Goal: Information Seeking & Learning: Learn about a topic

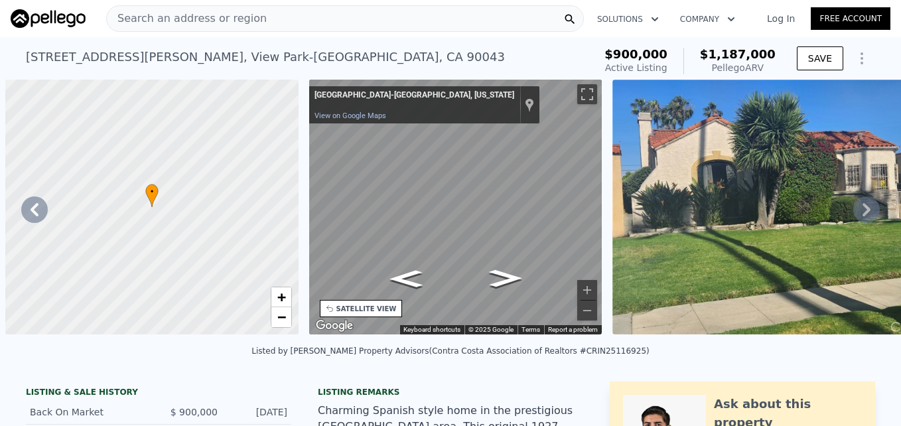
click at [159, 16] on span "Search an address or region" at bounding box center [187, 19] width 160 height 16
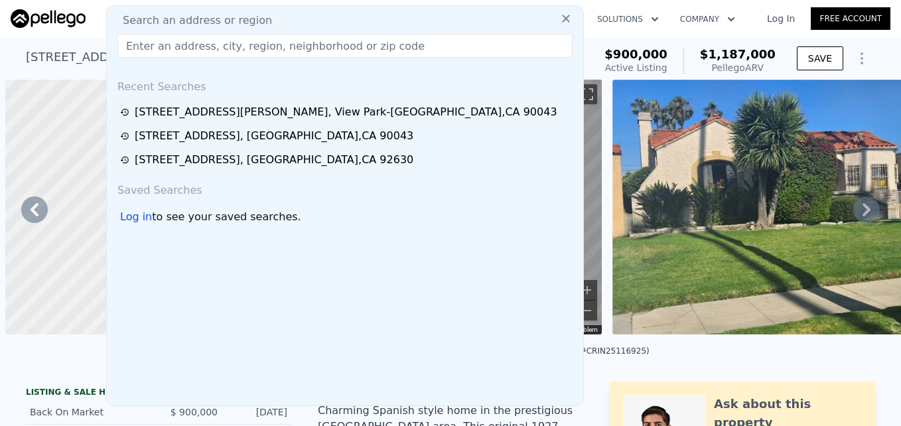
scroll to position [0, 1261]
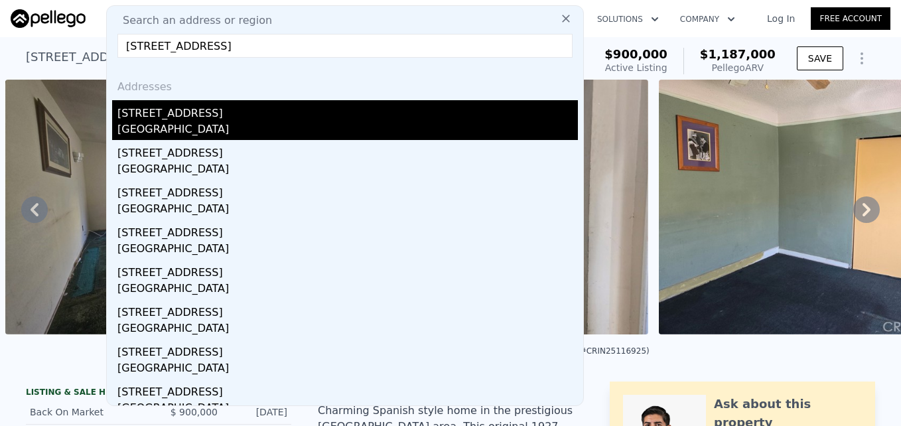
type input "917 S Aprilia Ave, Compton, CA 90220"
click at [272, 106] on div "[STREET_ADDRESS]" at bounding box center [347, 110] width 461 height 21
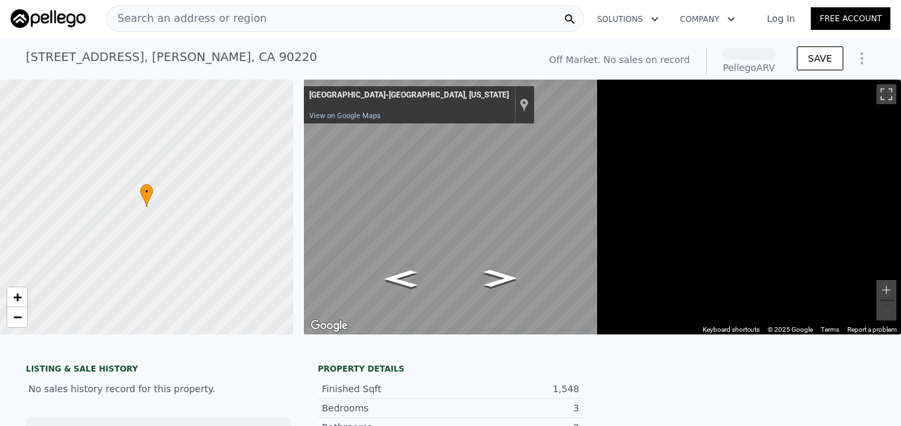
scroll to position [0, 5]
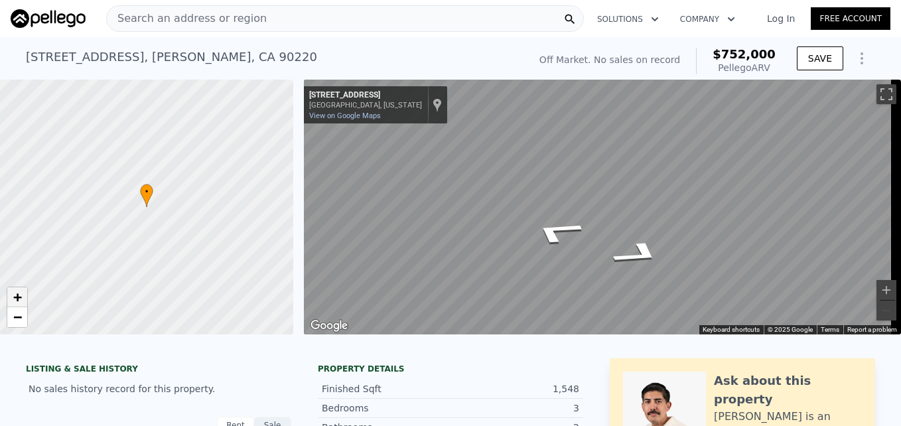
click at [16, 299] on span "+" at bounding box center [17, 297] width 9 height 17
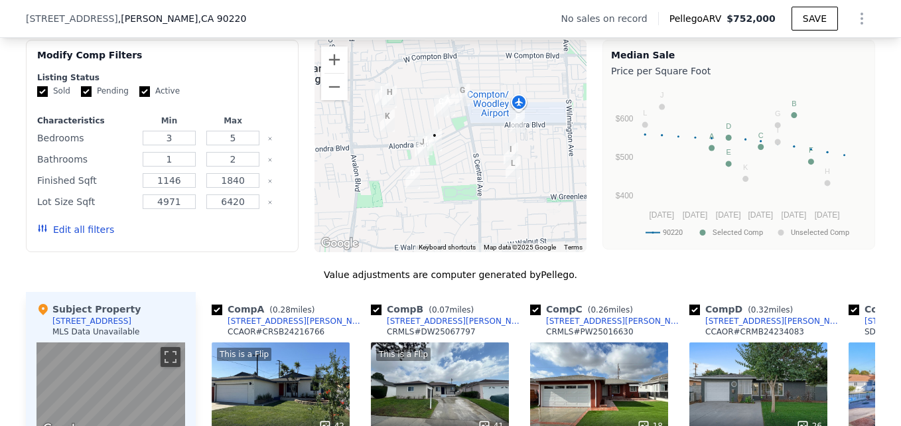
scroll to position [1034, 0]
click at [336, 69] on button "Zoom in" at bounding box center [334, 59] width 27 height 27
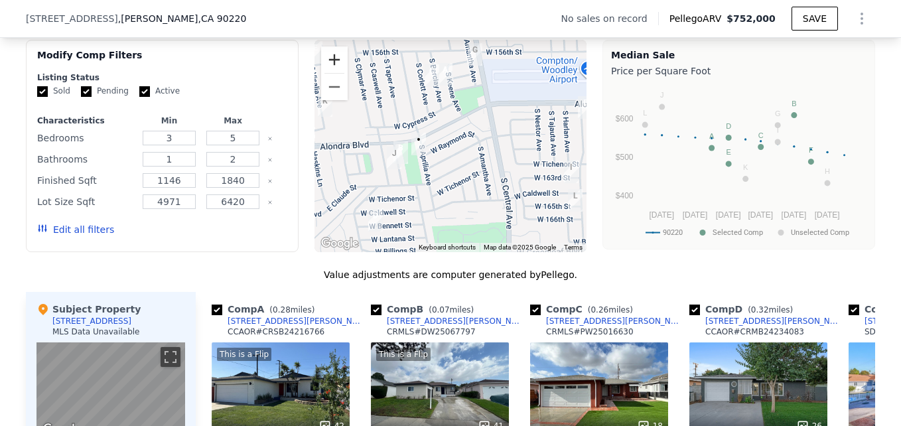
click at [336, 69] on button "Zoom in" at bounding box center [334, 59] width 27 height 27
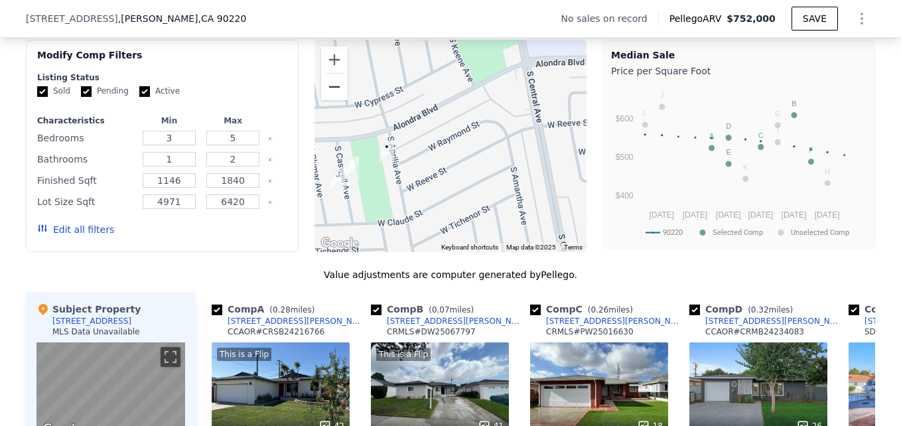
click at [334, 100] on button "Zoom out" at bounding box center [334, 87] width 27 height 27
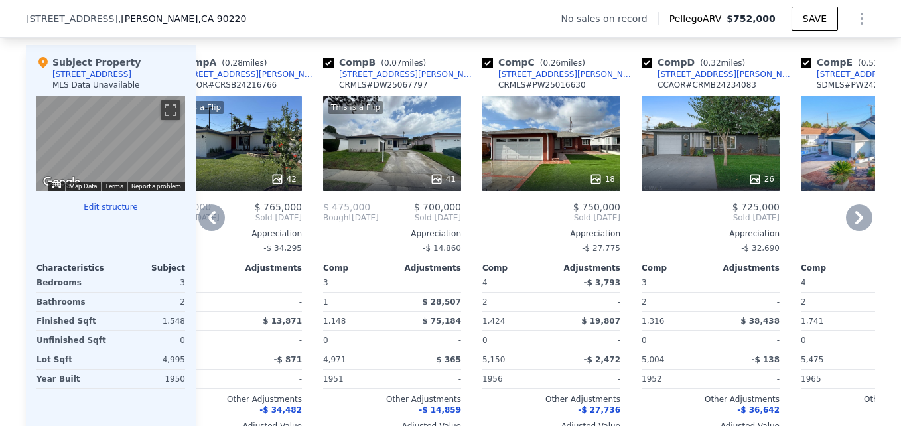
scroll to position [1280, 0]
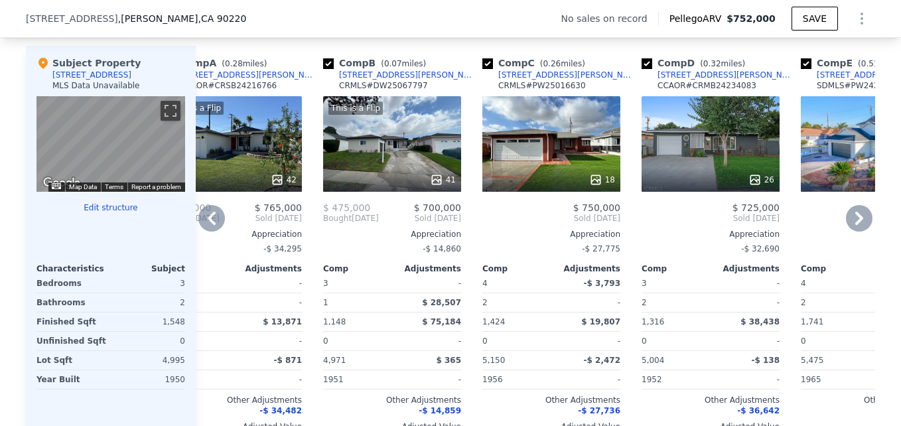
click at [565, 186] on div "18" at bounding box center [551, 179] width 127 height 13
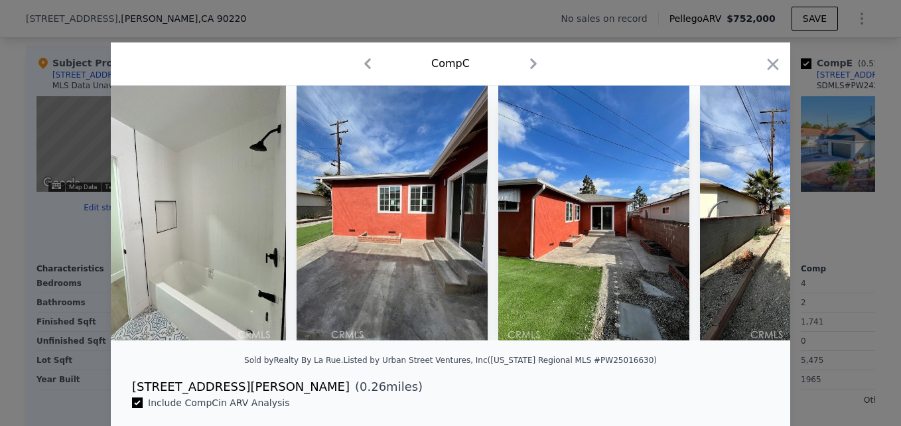
scroll to position [0, 4010]
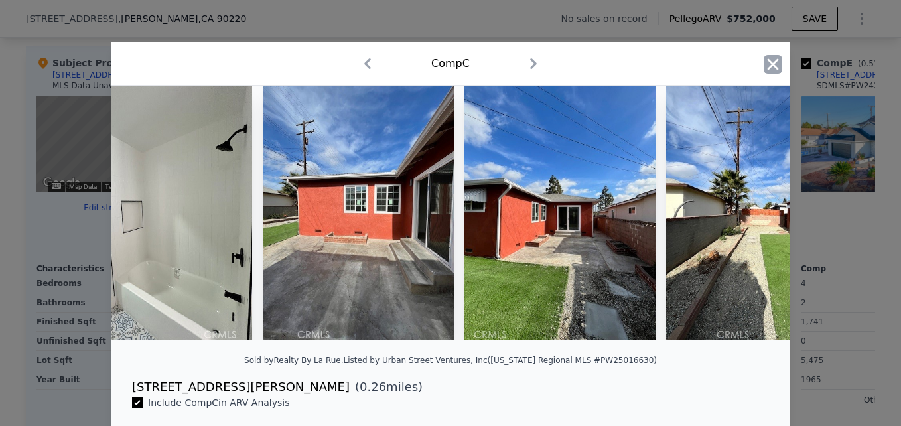
click at [773, 73] on icon "button" at bounding box center [773, 64] width 19 height 19
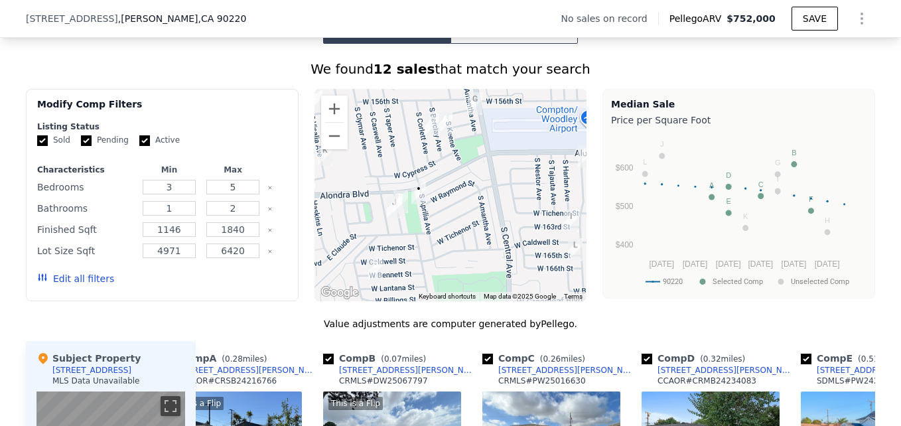
scroll to position [984, 0]
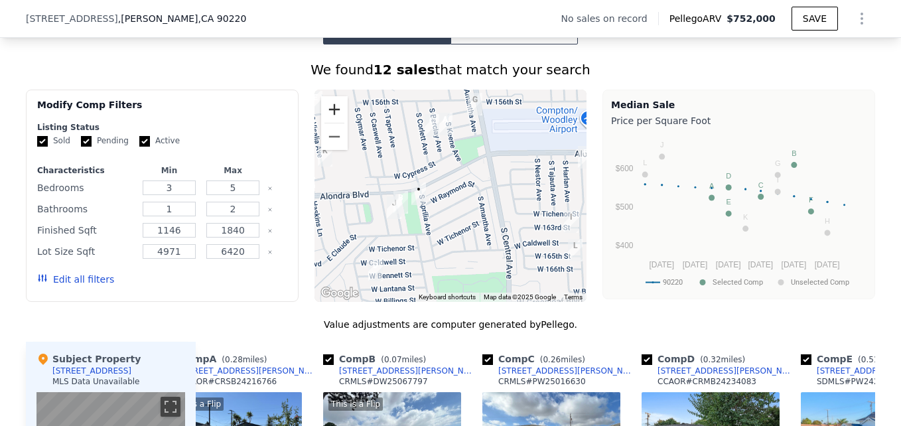
click at [338, 121] on button "Zoom in" at bounding box center [334, 109] width 27 height 27
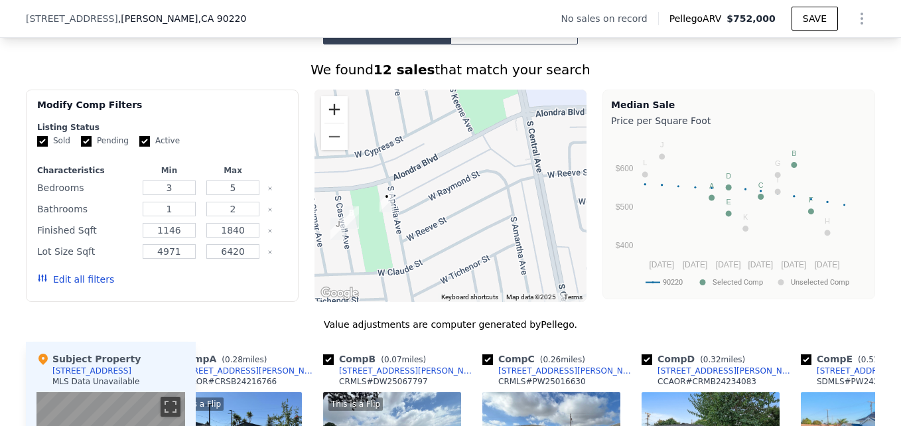
click at [338, 121] on button "Zoom in" at bounding box center [334, 109] width 27 height 27
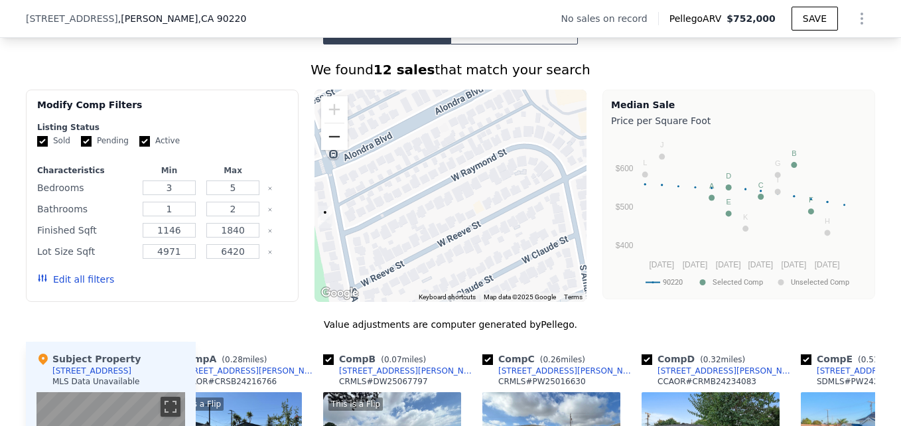
click at [333, 143] on button "Zoom out" at bounding box center [334, 136] width 27 height 27
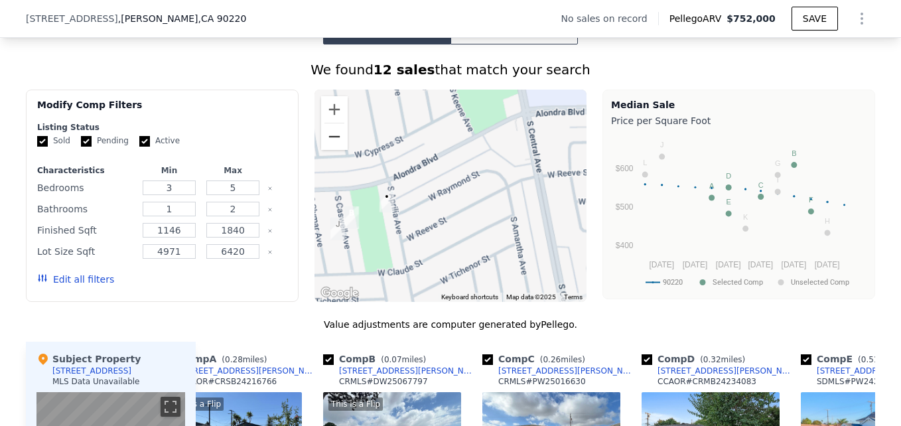
click at [333, 143] on button "Zoom out" at bounding box center [334, 136] width 27 height 27
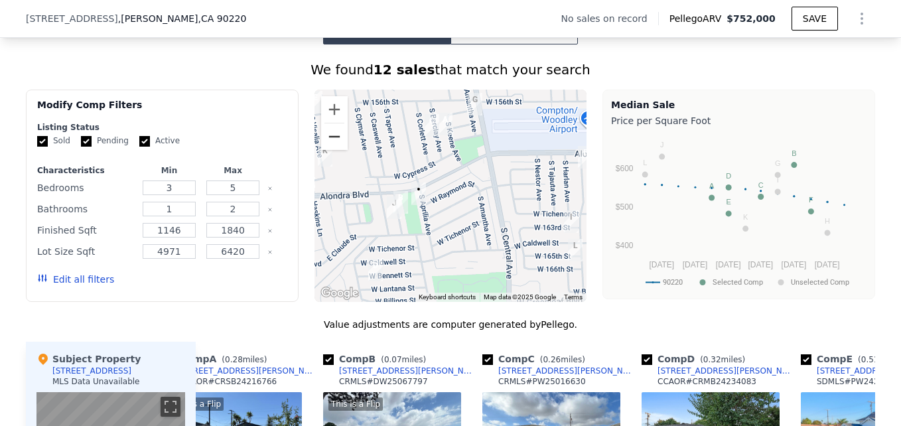
click at [333, 143] on button "Zoom out" at bounding box center [334, 136] width 27 height 27
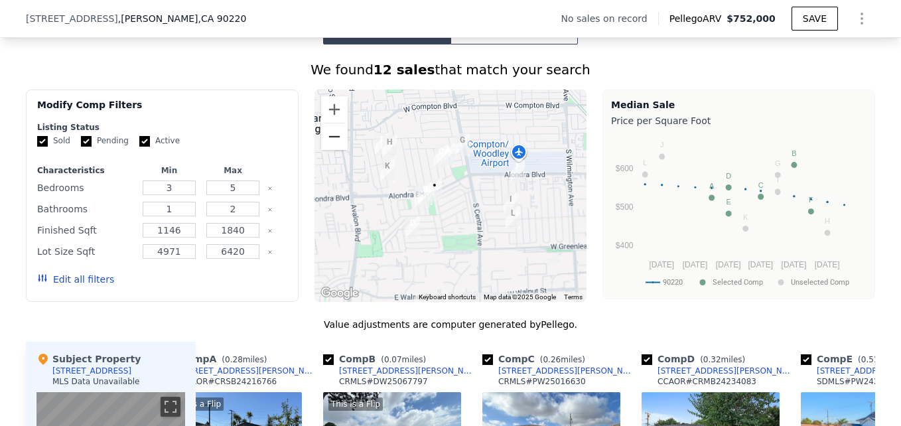
click at [333, 143] on button "Zoom out" at bounding box center [334, 136] width 27 height 27
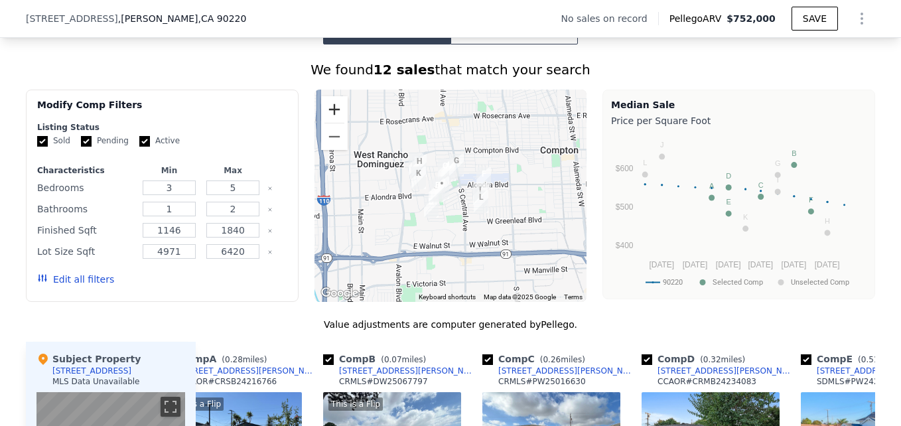
click at [328, 121] on button "Zoom in" at bounding box center [334, 109] width 27 height 27
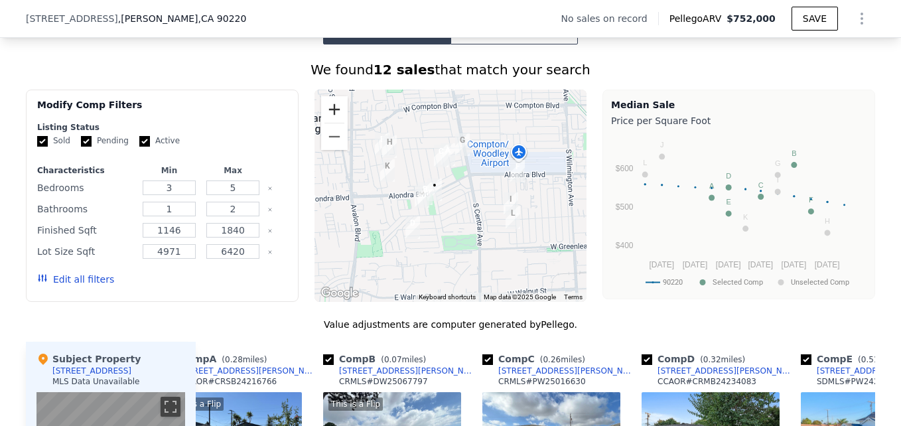
click at [328, 121] on button "Zoom in" at bounding box center [334, 109] width 27 height 27
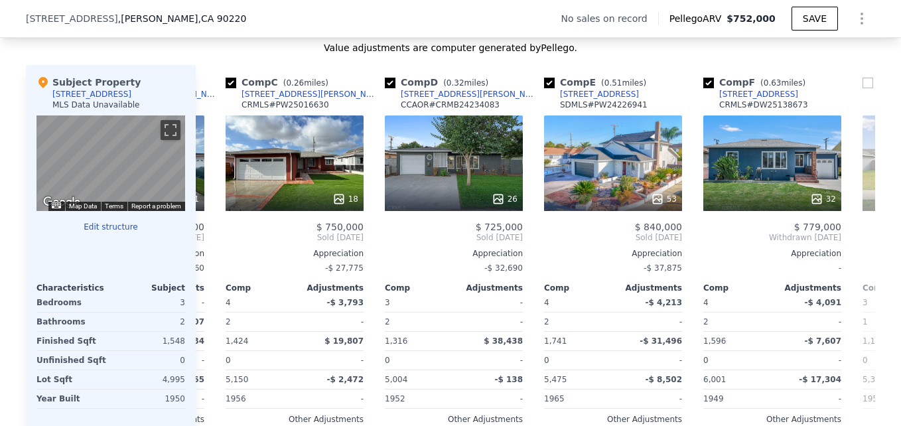
scroll to position [0, 305]
click at [416, 186] on div "26" at bounding box center [453, 163] width 138 height 96
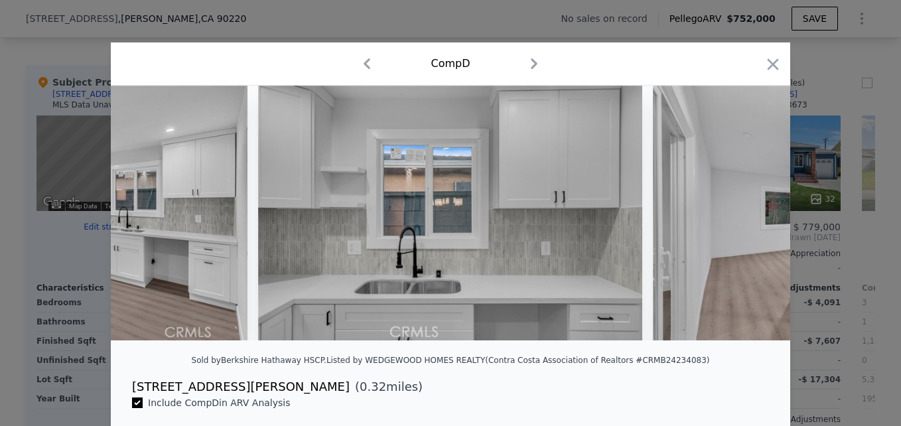
scroll to position [0, 4160]
click at [769, 63] on icon "button" at bounding box center [773, 63] width 11 height 11
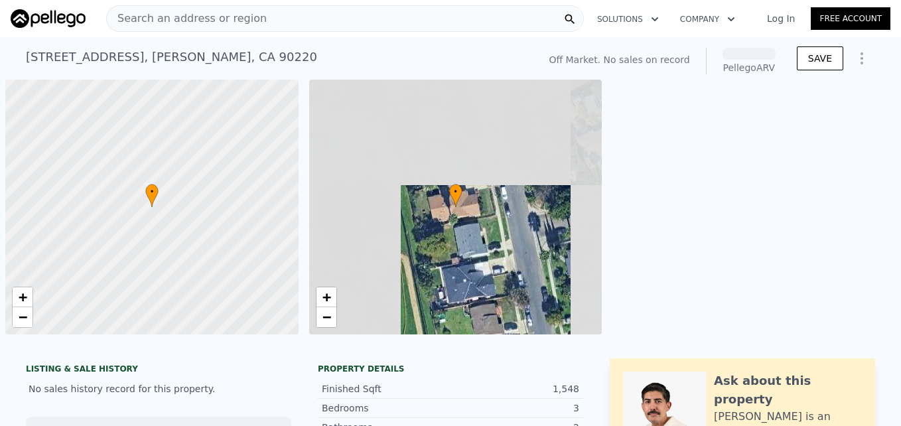
scroll to position [0, 5]
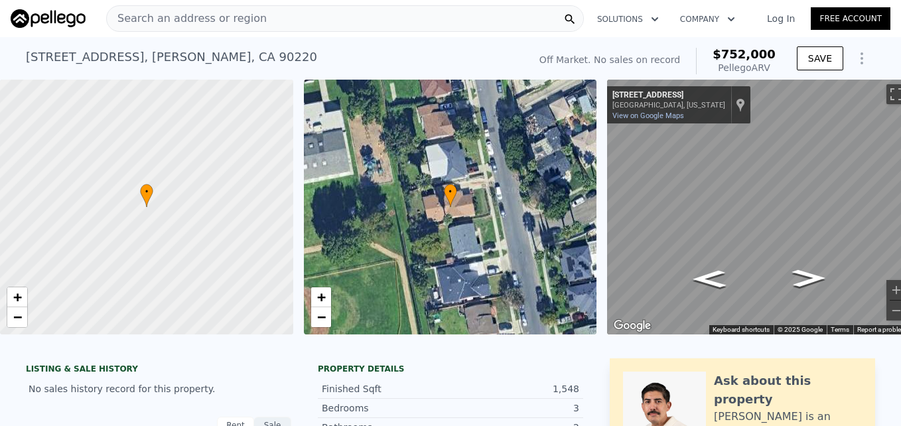
click at [322, 328] on div "• + −" at bounding box center [450, 207] width 293 height 255
click at [320, 322] on span "−" at bounding box center [321, 317] width 9 height 17
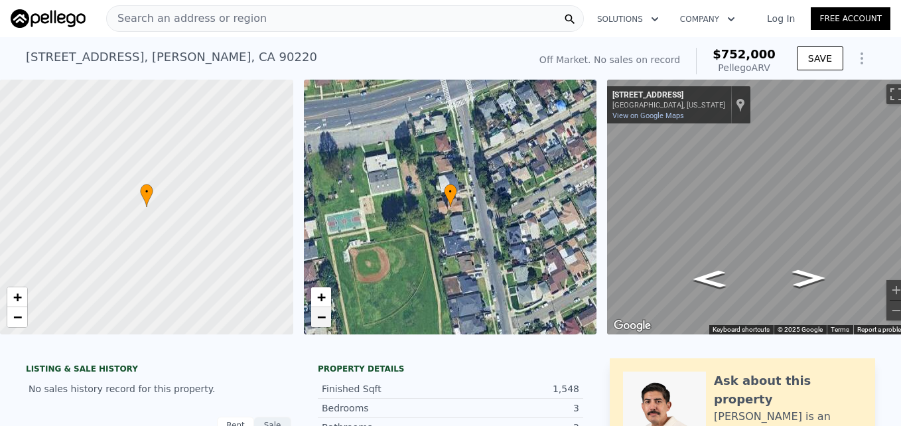
click at [320, 322] on span "−" at bounding box center [321, 317] width 9 height 17
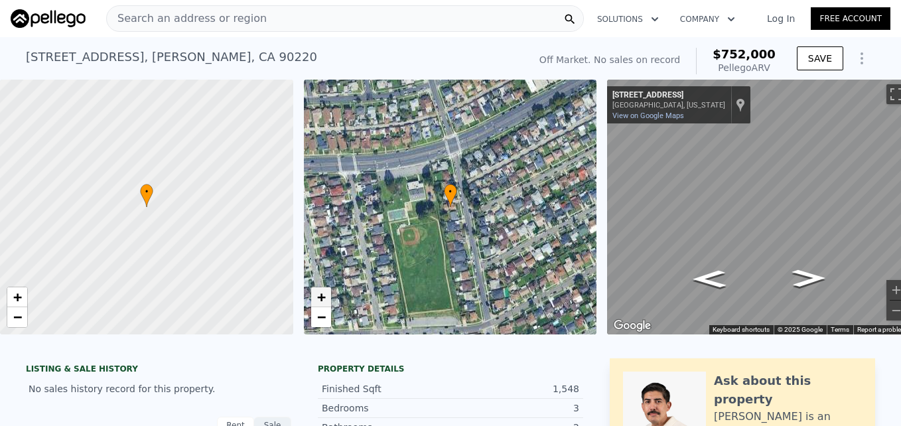
click at [317, 296] on span "+" at bounding box center [321, 297] width 9 height 17
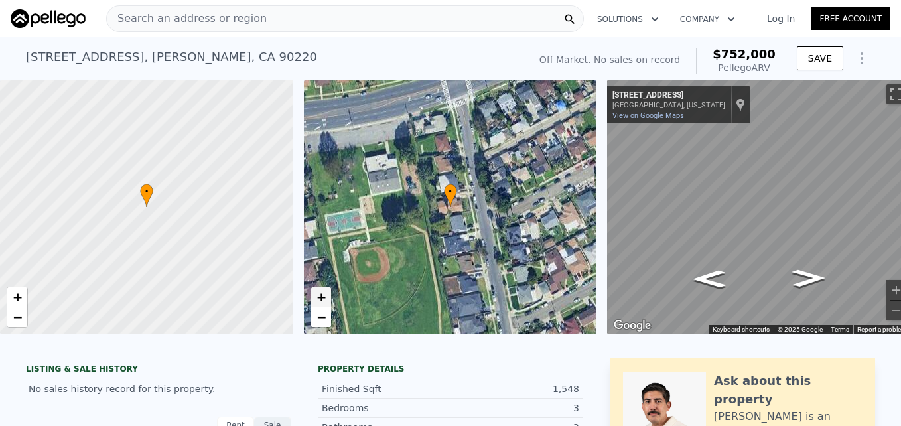
click at [317, 296] on span "+" at bounding box center [321, 297] width 9 height 17
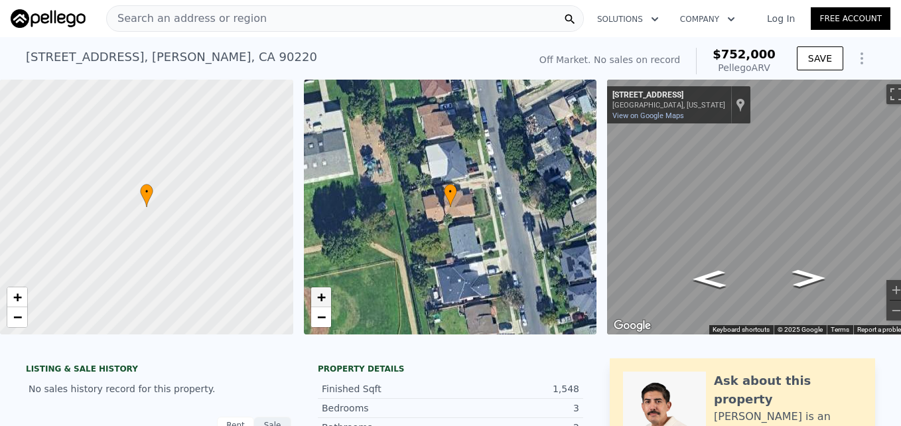
click at [317, 296] on span "+" at bounding box center [321, 297] width 9 height 17
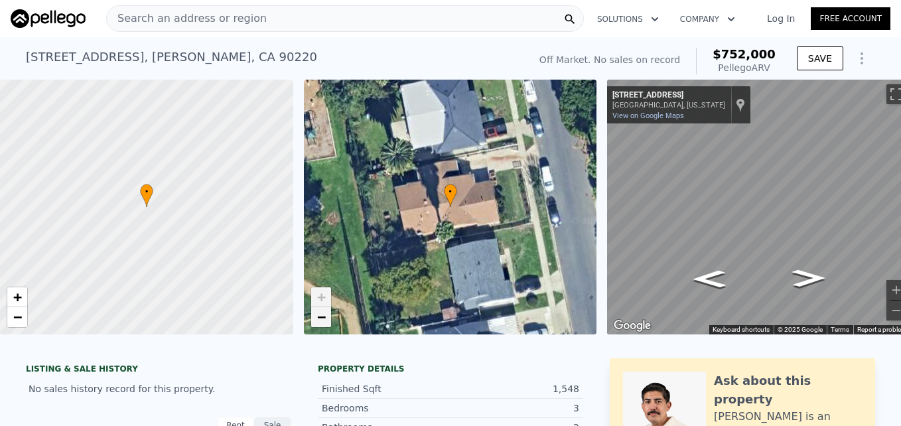
click at [322, 311] on span "−" at bounding box center [321, 317] width 9 height 17
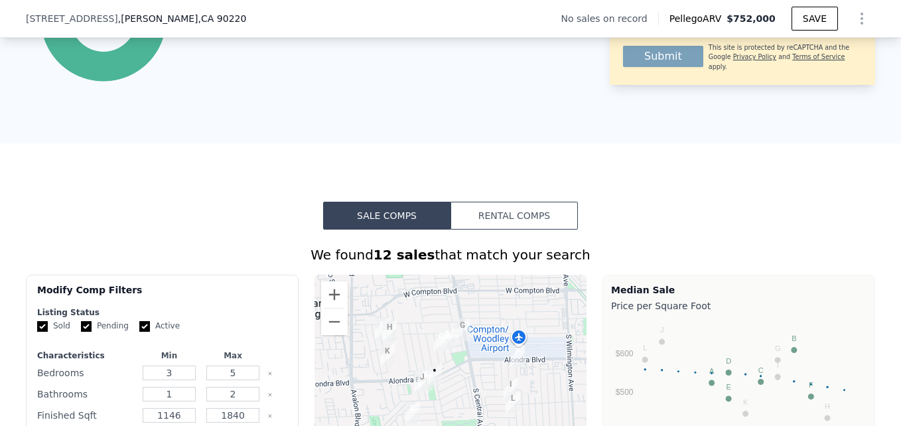
scroll to position [798, 0]
click at [332, 307] on button "Zoom in" at bounding box center [334, 295] width 27 height 27
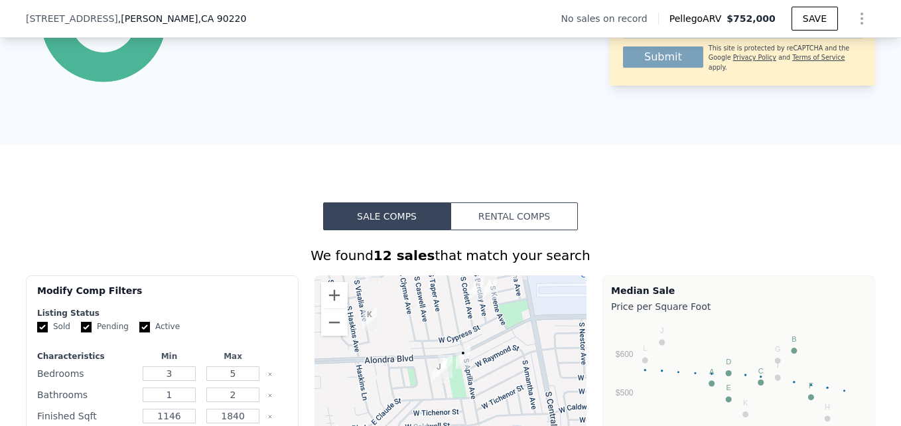
drag, startPoint x: 386, startPoint y: 339, endPoint x: 438, endPoint y: 315, distance: 57.3
click at [438, 315] on div at bounding box center [451, 381] width 273 height 212
click at [321, 305] on button "Zoom in" at bounding box center [334, 295] width 27 height 27
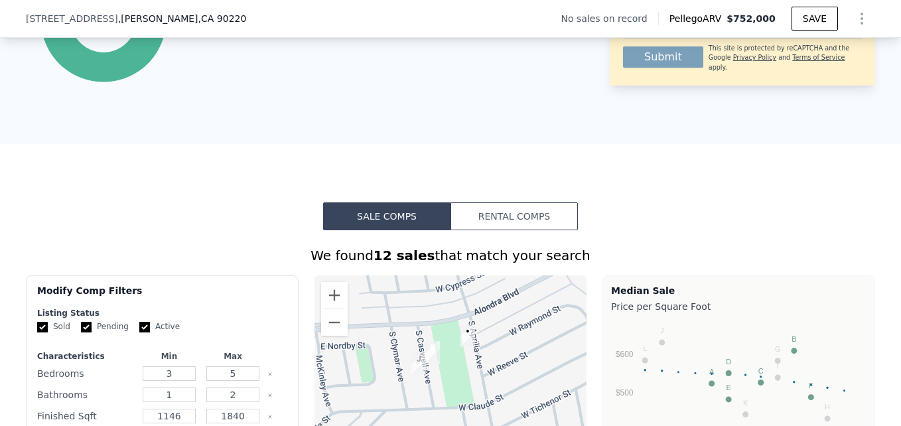
drag, startPoint x: 492, startPoint y: 361, endPoint x: 479, endPoint y: 350, distance: 17.0
click at [479, 350] on div at bounding box center [451, 381] width 273 height 212
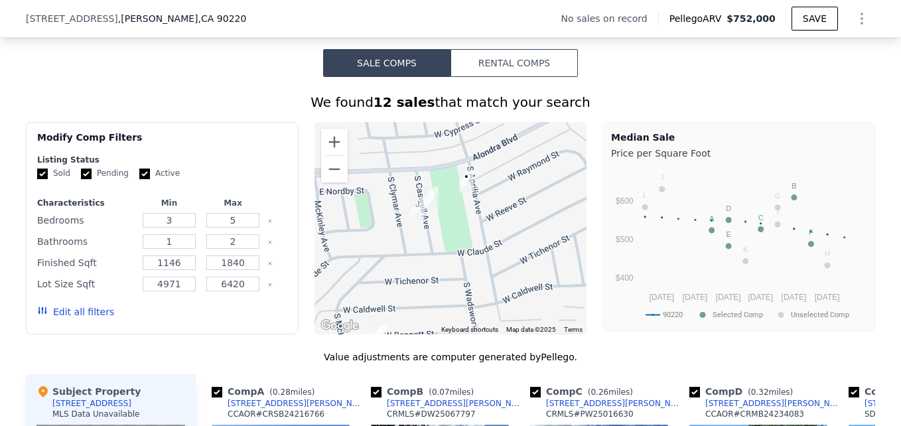
scroll to position [953, 0]
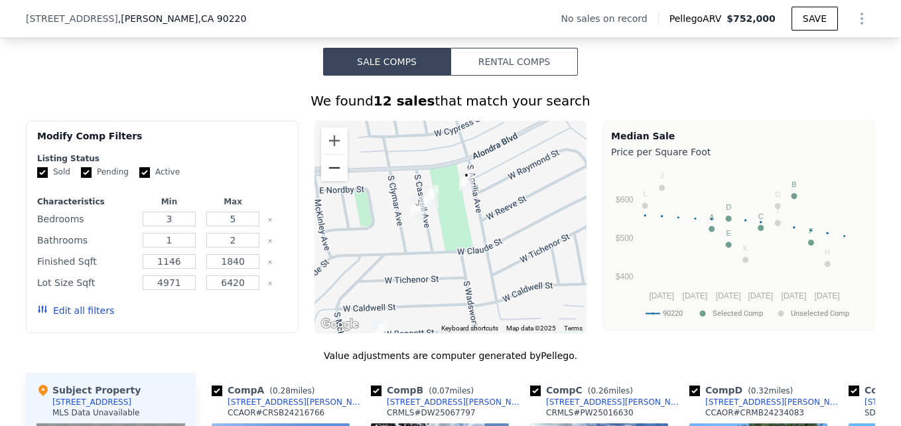
click at [326, 181] on button "Zoom out" at bounding box center [334, 168] width 27 height 27
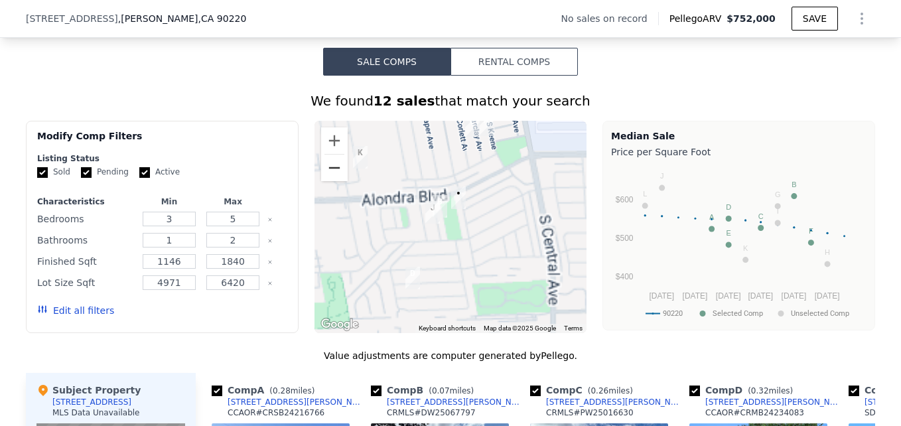
click at [326, 181] on button "Zoom out" at bounding box center [334, 168] width 27 height 27
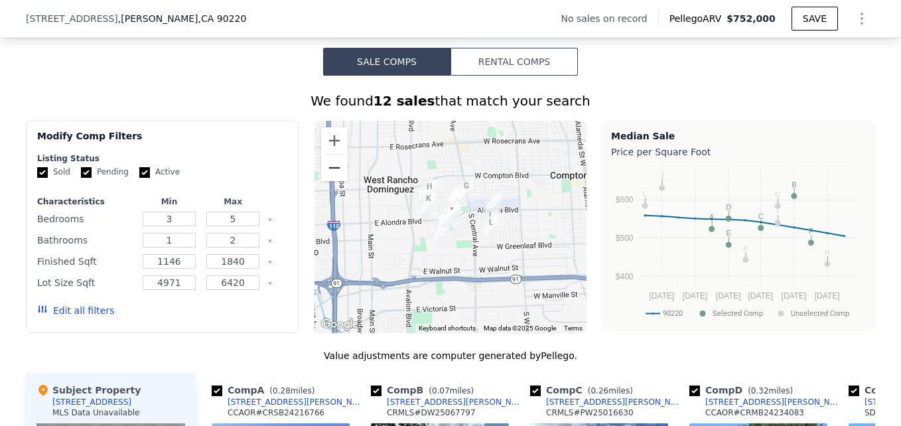
click at [326, 181] on button "Zoom out" at bounding box center [334, 168] width 27 height 27
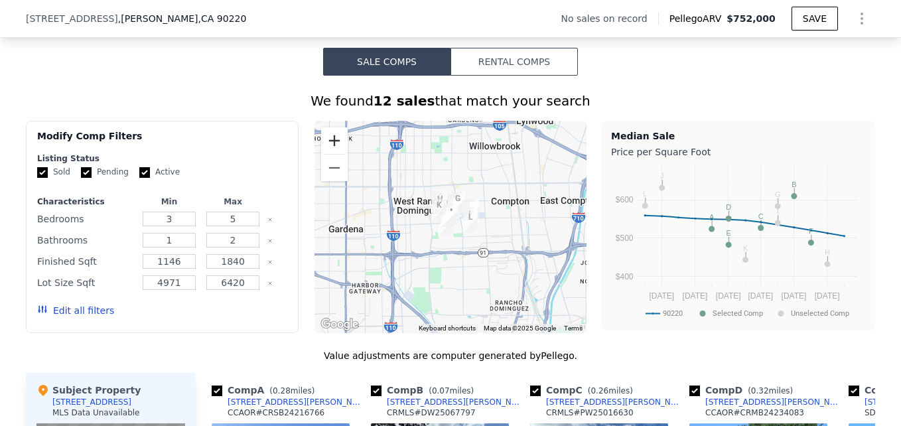
click at [326, 146] on button "Zoom in" at bounding box center [334, 140] width 27 height 27
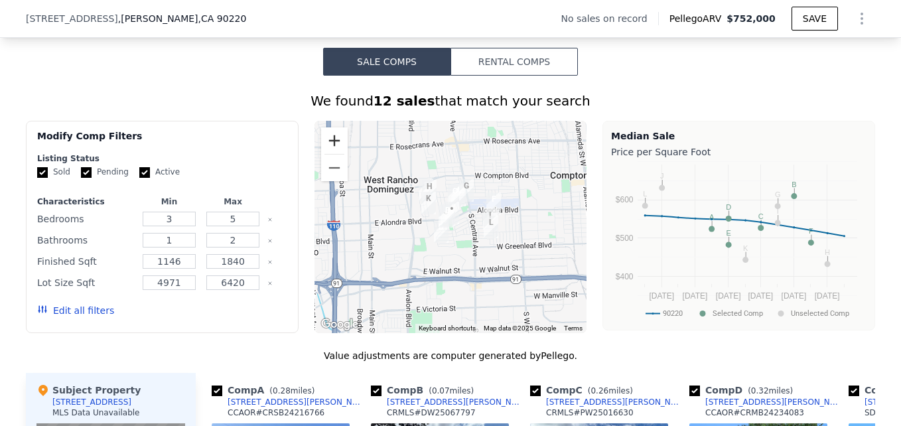
click at [326, 146] on button "Zoom in" at bounding box center [334, 140] width 27 height 27
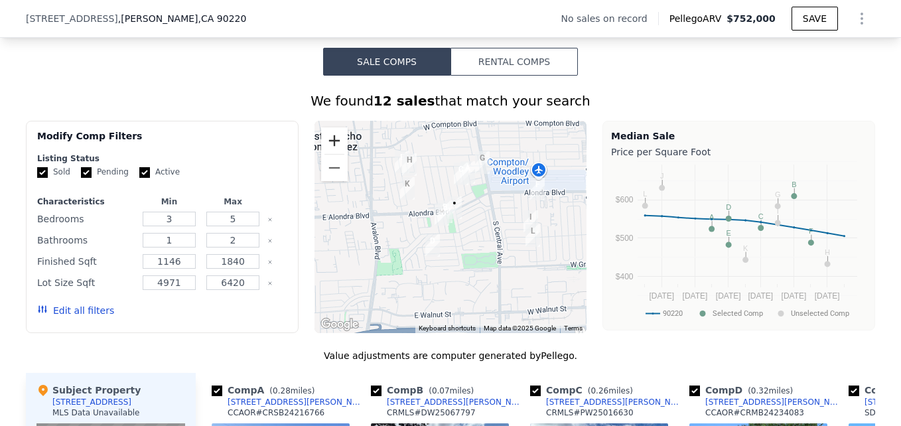
click at [326, 146] on button "Zoom in" at bounding box center [334, 140] width 27 height 27
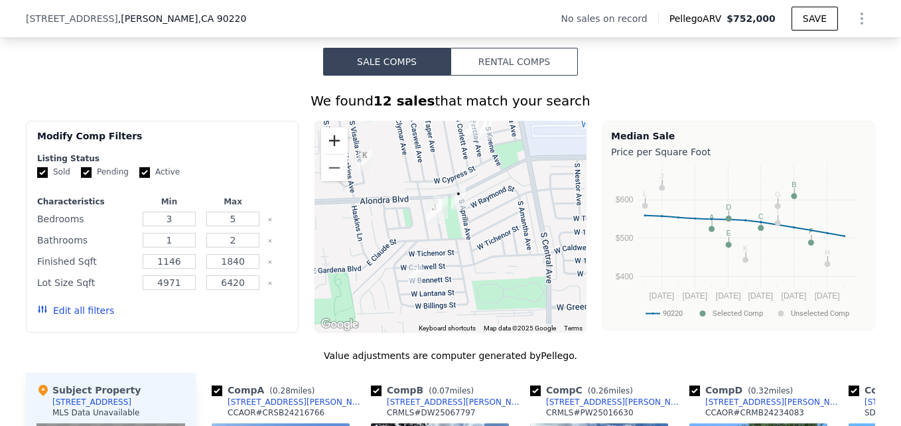
click at [326, 146] on button "Zoom in" at bounding box center [334, 140] width 27 height 27
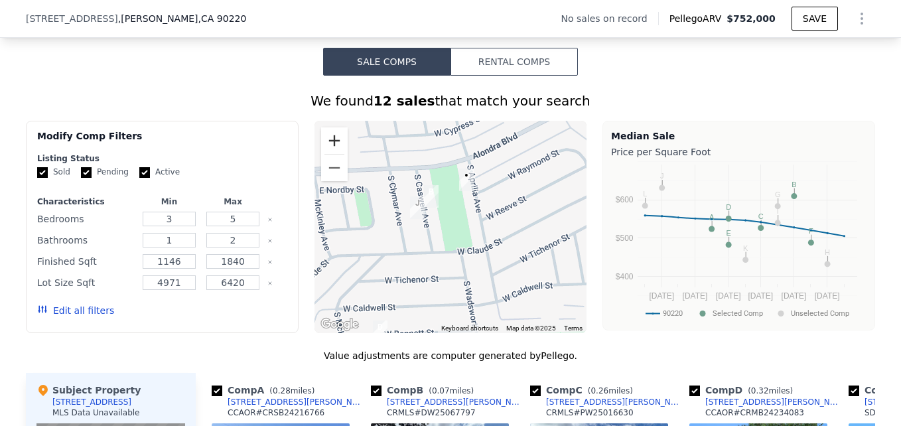
click at [326, 146] on button "Zoom in" at bounding box center [334, 140] width 27 height 27
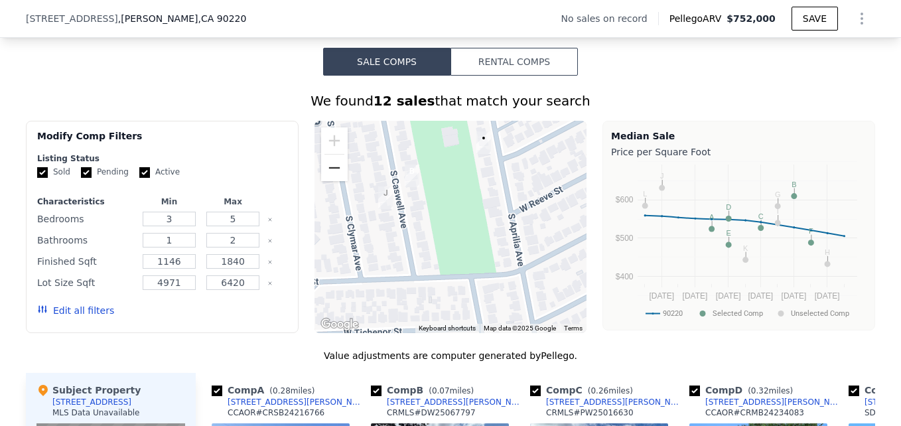
click at [331, 178] on button "Zoom out" at bounding box center [334, 168] width 27 height 27
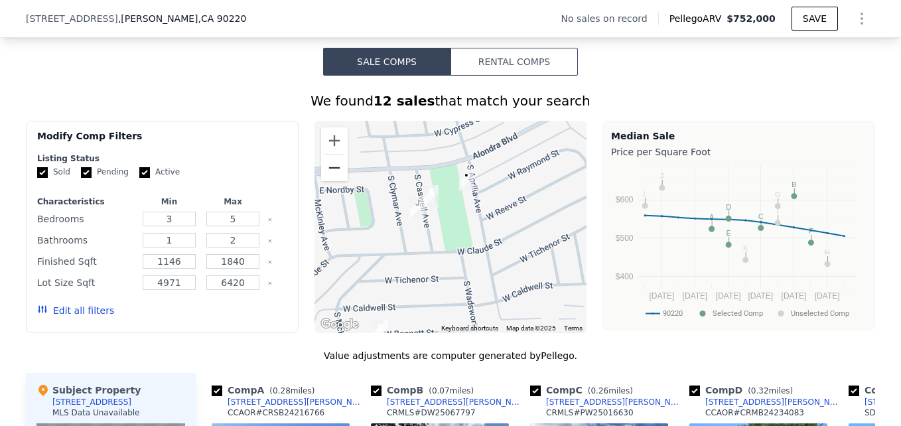
click at [331, 178] on button "Zoom out" at bounding box center [334, 168] width 27 height 27
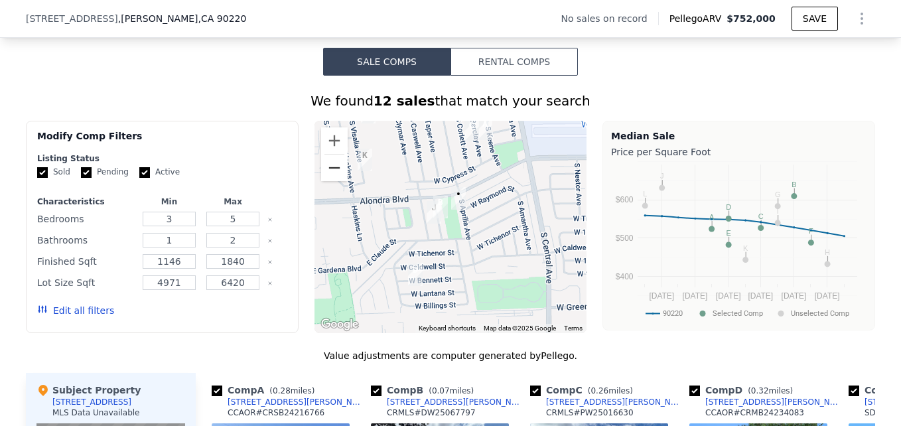
click at [331, 178] on button "Zoom out" at bounding box center [334, 168] width 27 height 27
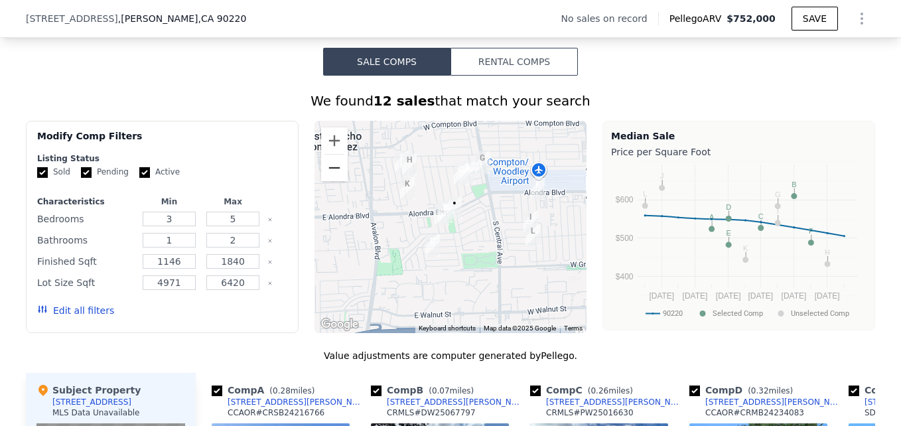
click at [331, 178] on button "Zoom out" at bounding box center [334, 168] width 27 height 27
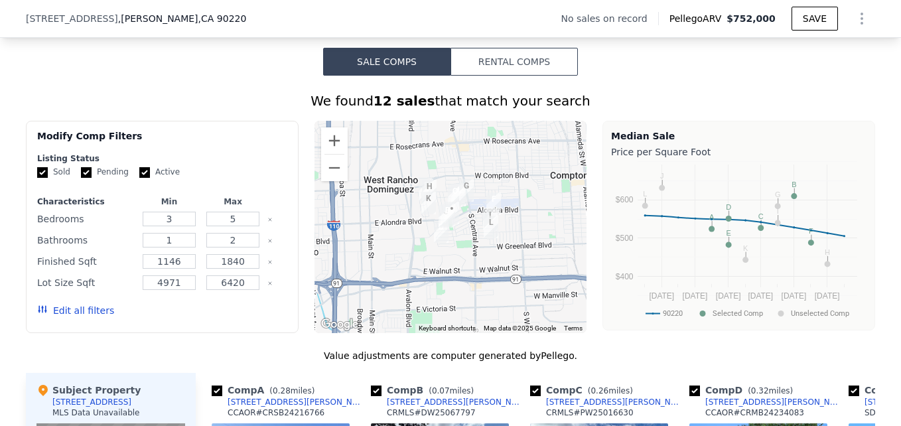
click at [327, 135] on div at bounding box center [451, 227] width 273 height 212
click at [327, 154] on button "Zoom in" at bounding box center [334, 140] width 27 height 27
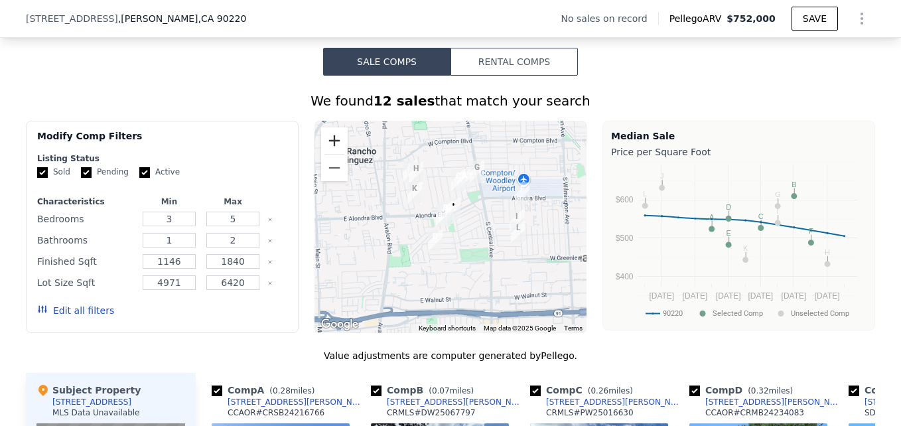
click at [327, 154] on button "Zoom in" at bounding box center [334, 140] width 27 height 27
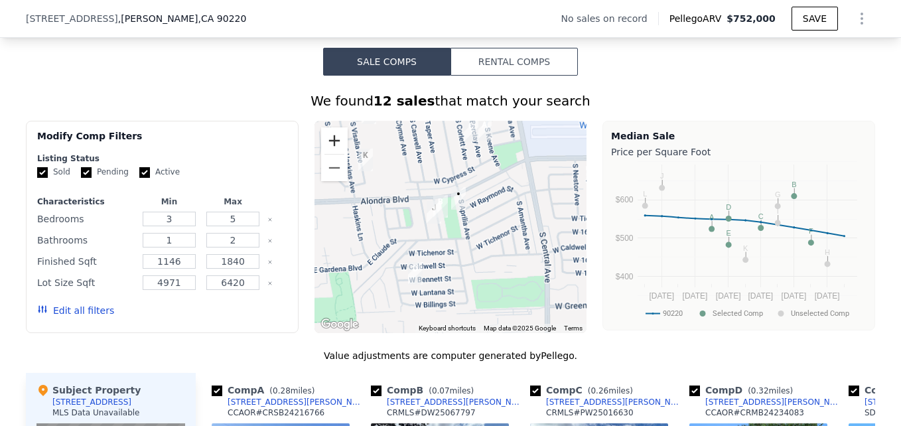
click at [327, 154] on button "Zoom in" at bounding box center [334, 140] width 27 height 27
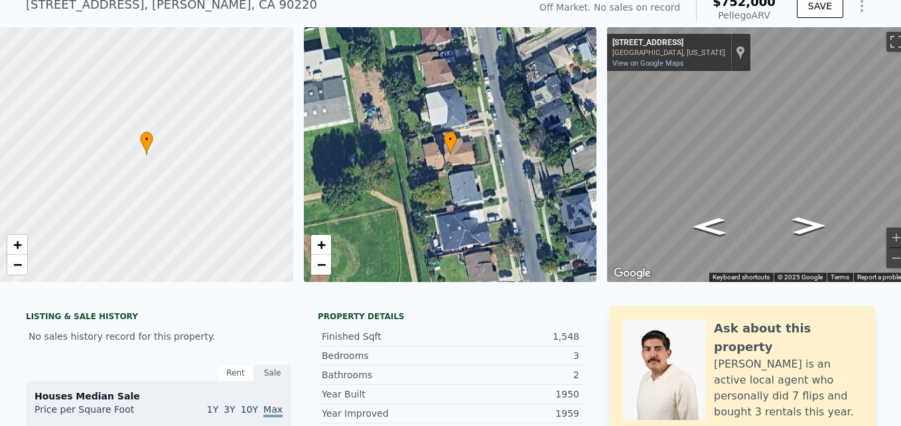
scroll to position [0, 0]
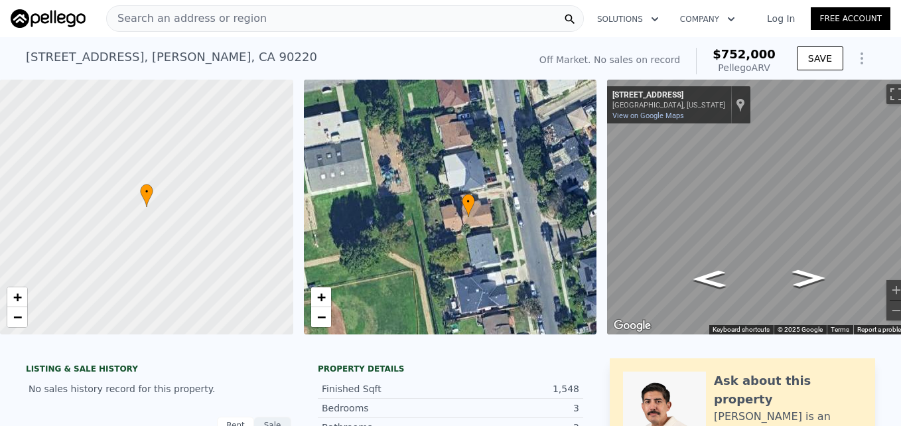
drag, startPoint x: 424, startPoint y: 212, endPoint x: 431, endPoint y: 223, distance: 12.9
click at [431, 223] on div "• + −" at bounding box center [450, 207] width 293 height 255
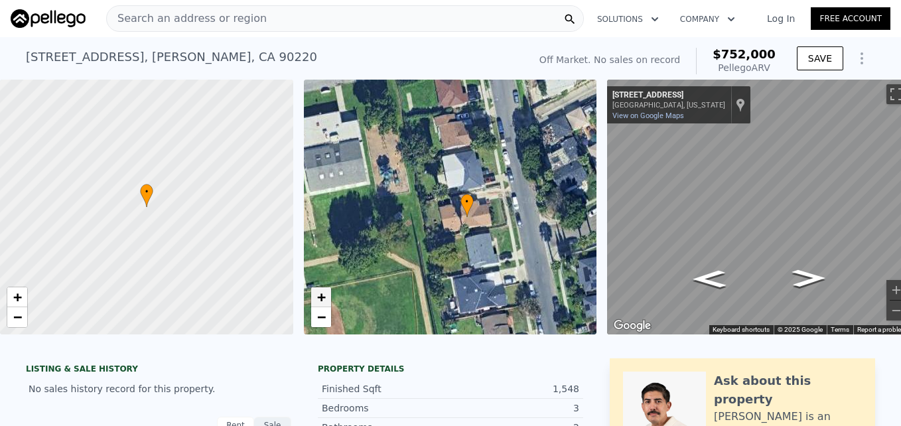
click at [321, 291] on span "+" at bounding box center [321, 297] width 9 height 17
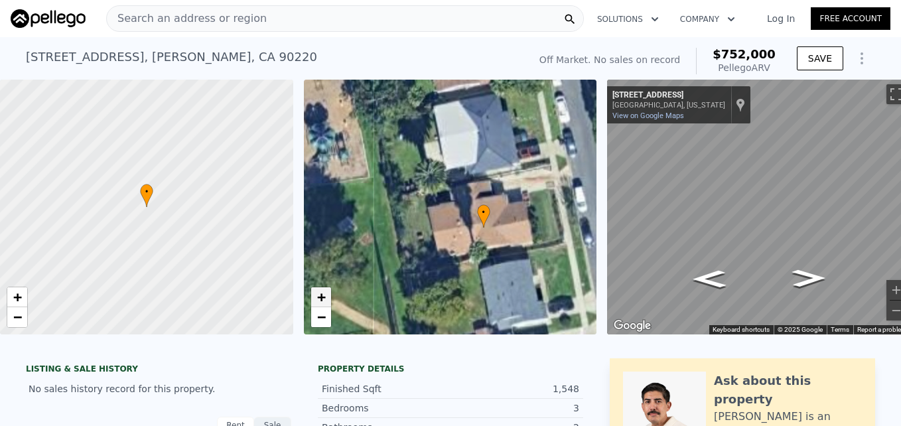
click at [321, 291] on span "+" at bounding box center [321, 297] width 9 height 17
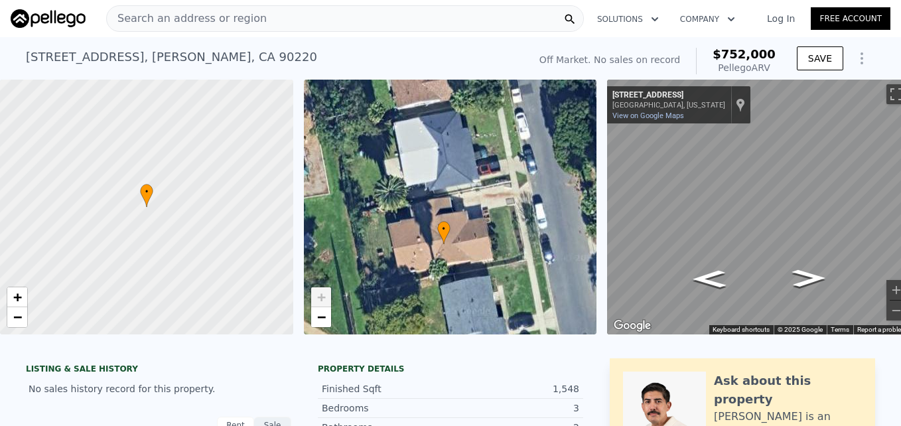
drag, startPoint x: 472, startPoint y: 240, endPoint x: 434, endPoint y: 257, distance: 41.9
click at [434, 257] on div "• + −" at bounding box center [450, 207] width 293 height 255
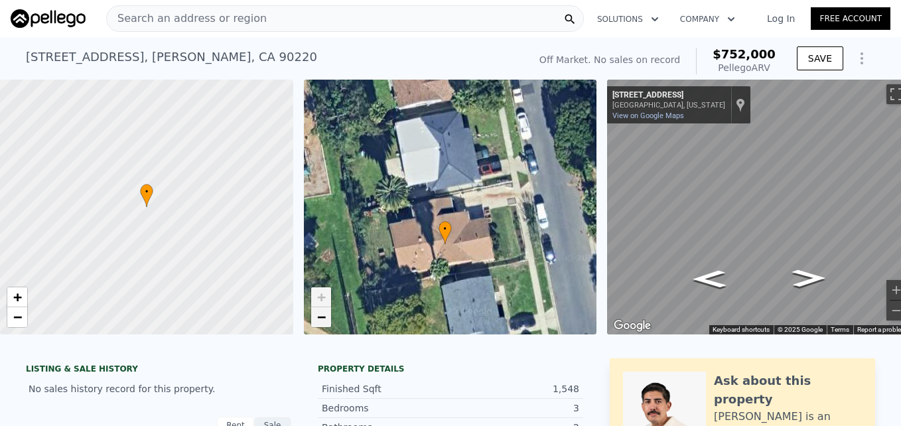
click at [325, 317] on span "−" at bounding box center [321, 317] width 9 height 17
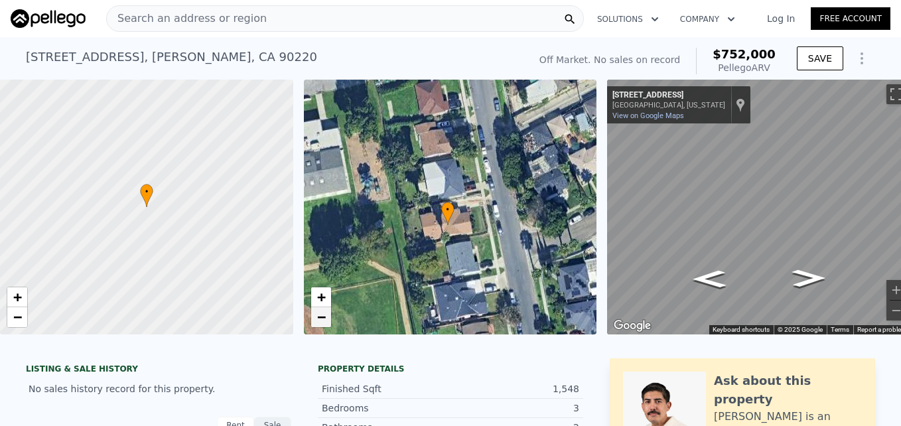
click at [325, 317] on span "−" at bounding box center [321, 317] width 9 height 17
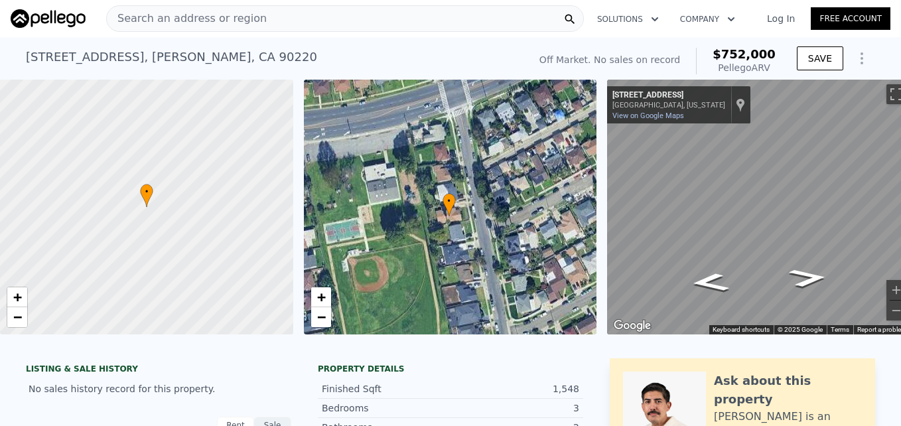
click at [543, 161] on div "• + − • + − ← Move left → Move right ↑ Move up ↓ Move down + Zoom in - Zoom out…" at bounding box center [450, 207] width 901 height 255
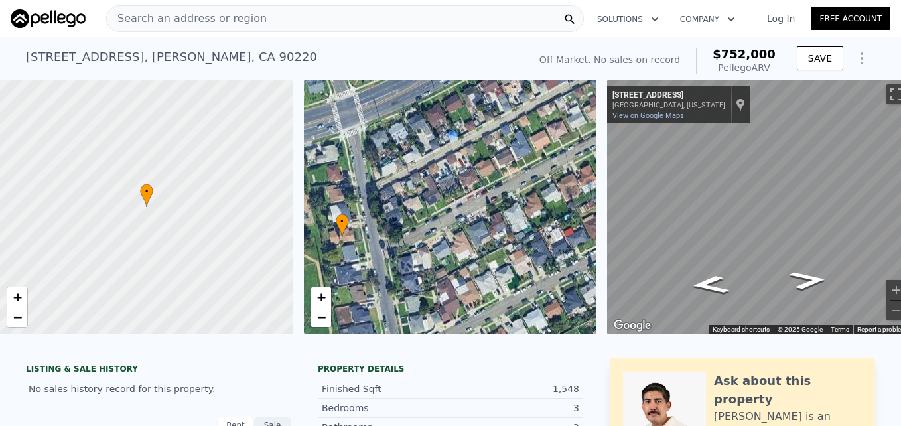
drag, startPoint x: 486, startPoint y: 197, endPoint x: 379, endPoint y: 218, distance: 108.8
click at [379, 218] on div "• + −" at bounding box center [450, 207] width 293 height 255
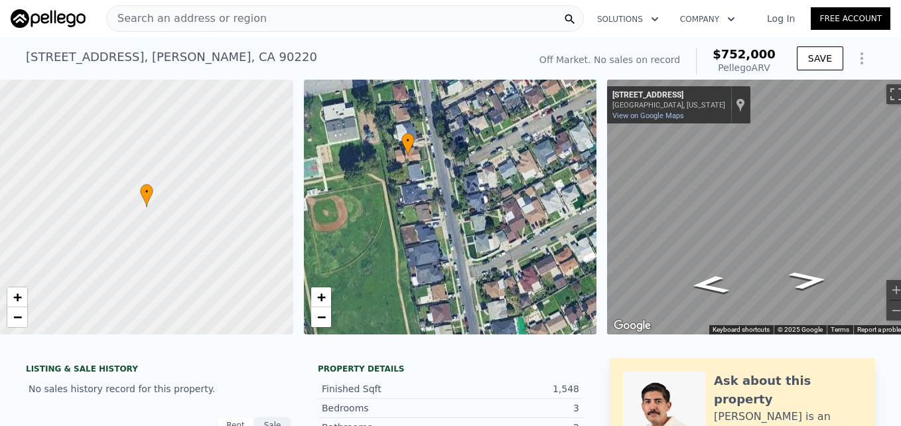
drag, startPoint x: 497, startPoint y: 220, endPoint x: 563, endPoint y: 139, distance: 104.3
click at [563, 139] on div "• + −" at bounding box center [450, 207] width 293 height 255
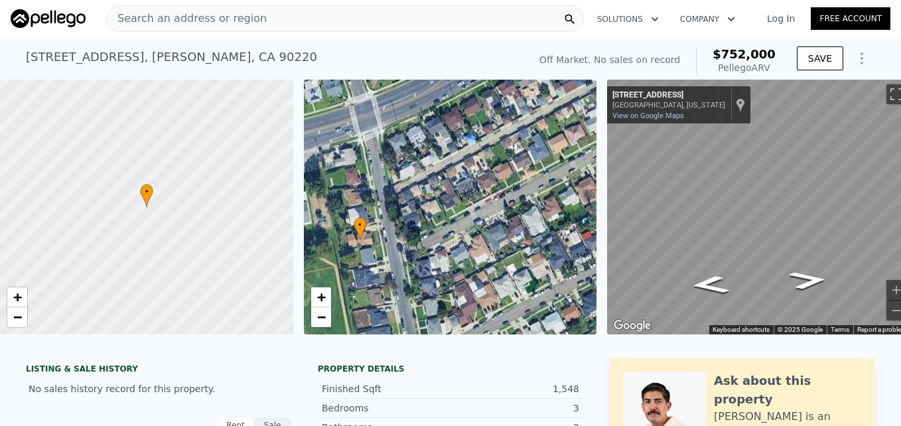
drag, startPoint x: 382, startPoint y: 133, endPoint x: 332, endPoint y: 216, distance: 96.4
click at [332, 216] on div "• + −" at bounding box center [450, 207] width 293 height 255
click at [323, 300] on span "+" at bounding box center [321, 297] width 9 height 17
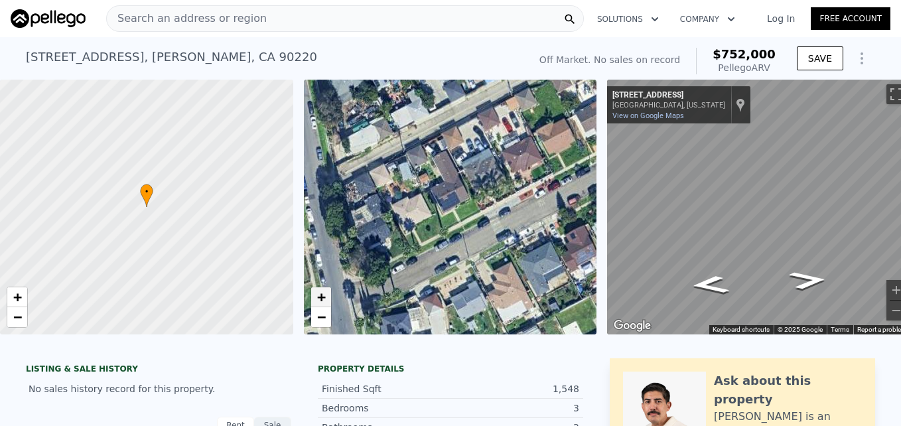
click at [323, 300] on span "+" at bounding box center [321, 297] width 9 height 17
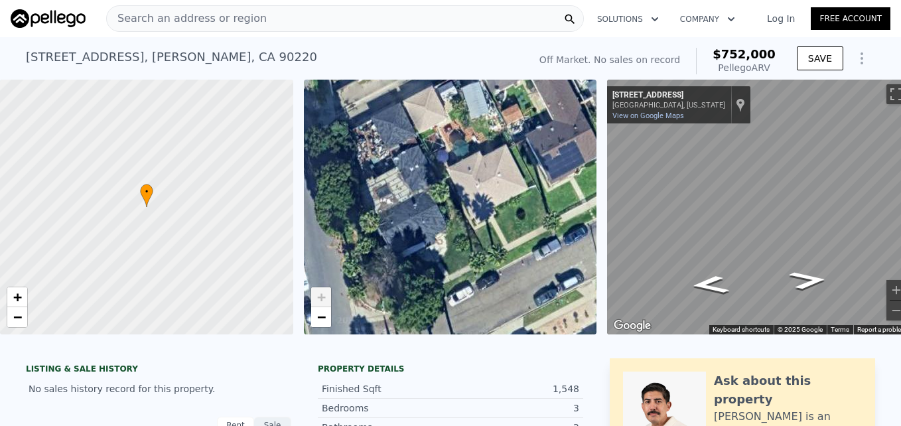
drag, startPoint x: 430, startPoint y: 237, endPoint x: 545, endPoint y: 202, distance: 120.1
click at [545, 202] on div "• + −" at bounding box center [450, 207] width 293 height 255
drag, startPoint x: 353, startPoint y: 257, endPoint x: 534, endPoint y: 230, distance: 183.3
click at [534, 230] on div "• + −" at bounding box center [450, 207] width 293 height 255
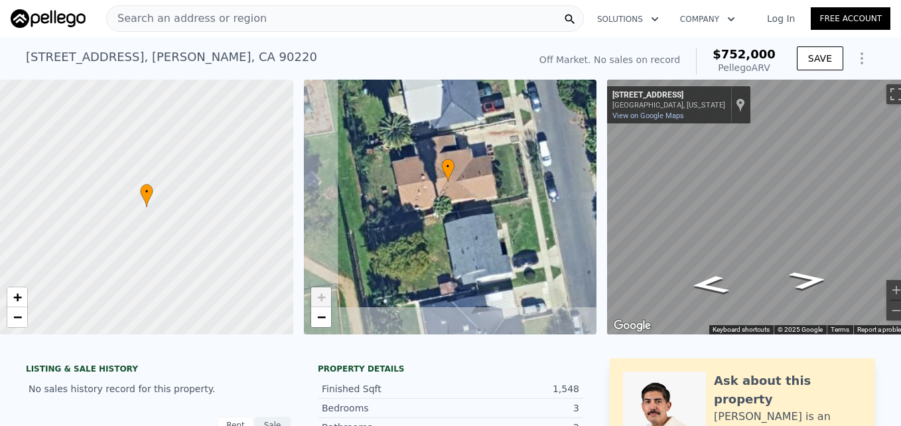
drag, startPoint x: 391, startPoint y: 292, endPoint x: 452, endPoint y: 196, distance: 113.9
click at [452, 196] on div "• + −" at bounding box center [450, 207] width 293 height 255
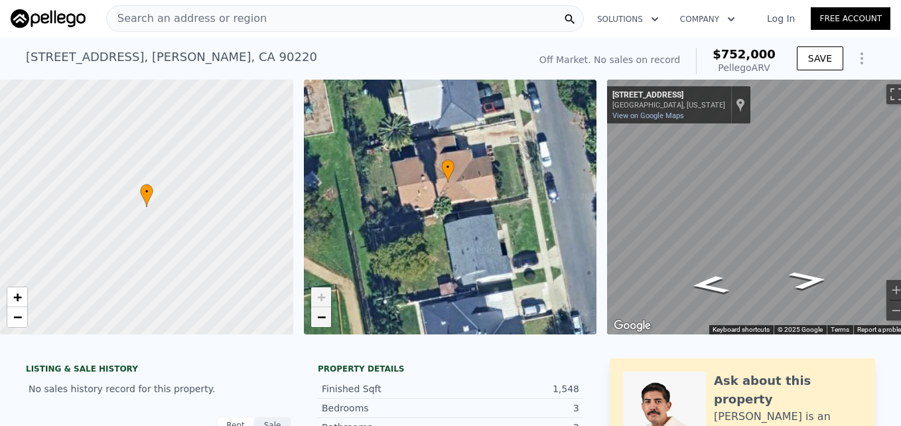
click at [324, 317] on span "−" at bounding box center [321, 317] width 9 height 17
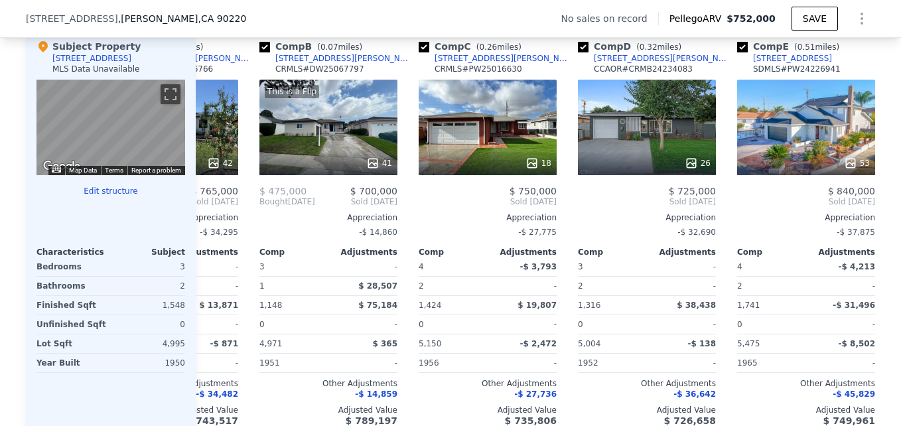
scroll to position [0, 113]
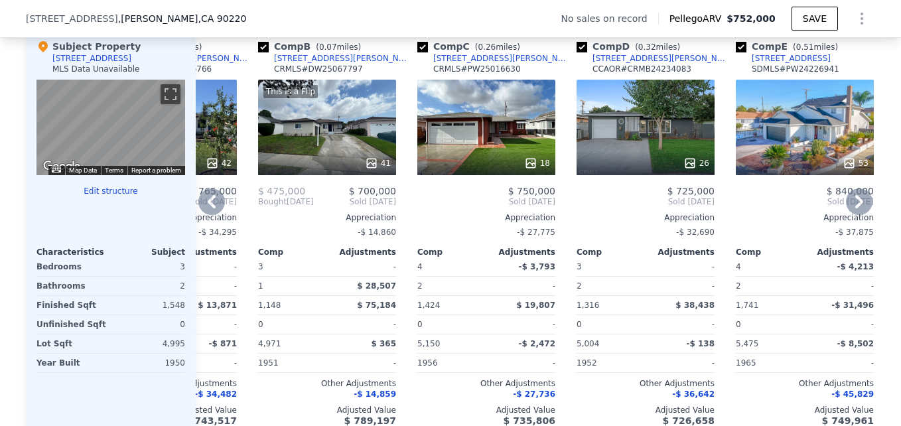
click at [356, 142] on div "This is a Flip 41" at bounding box center [327, 128] width 138 height 96
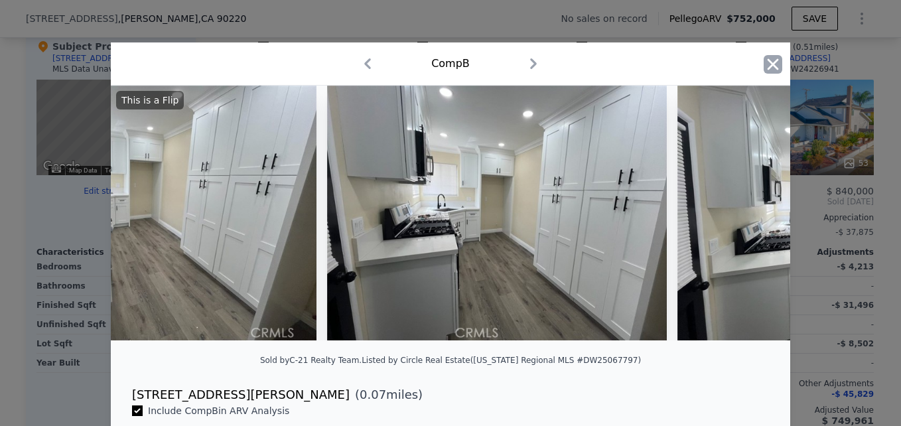
click at [771, 70] on icon "button" at bounding box center [773, 64] width 19 height 19
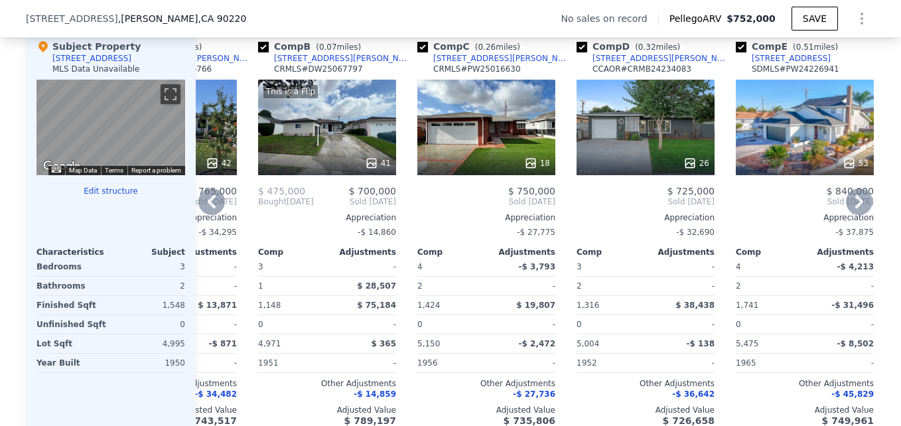
click at [295, 64] on div "[STREET_ADDRESS][PERSON_NAME]" at bounding box center [343, 58] width 138 height 11
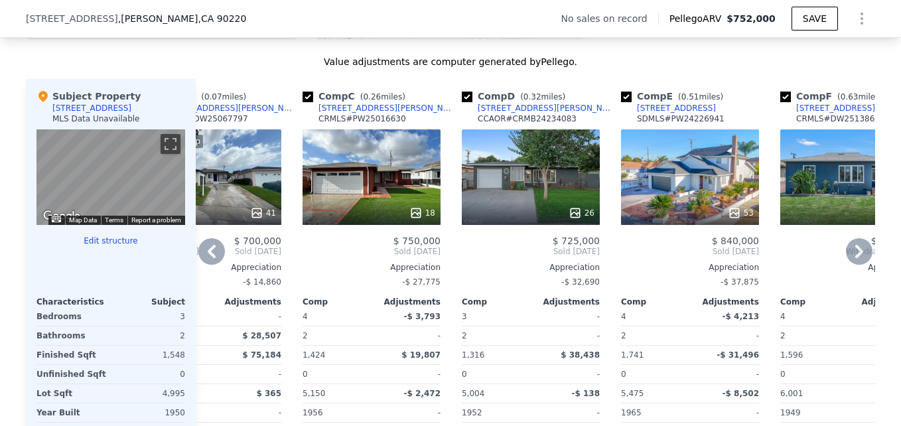
scroll to position [1247, 0]
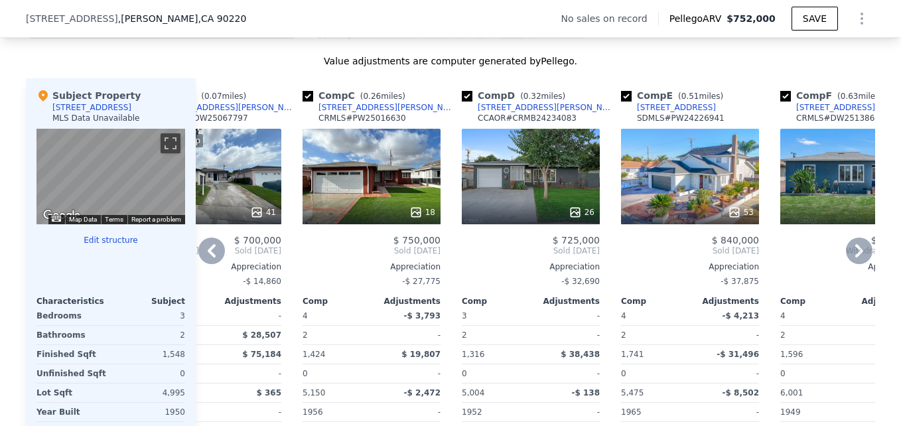
click at [367, 180] on div "18" at bounding box center [372, 177] width 138 height 96
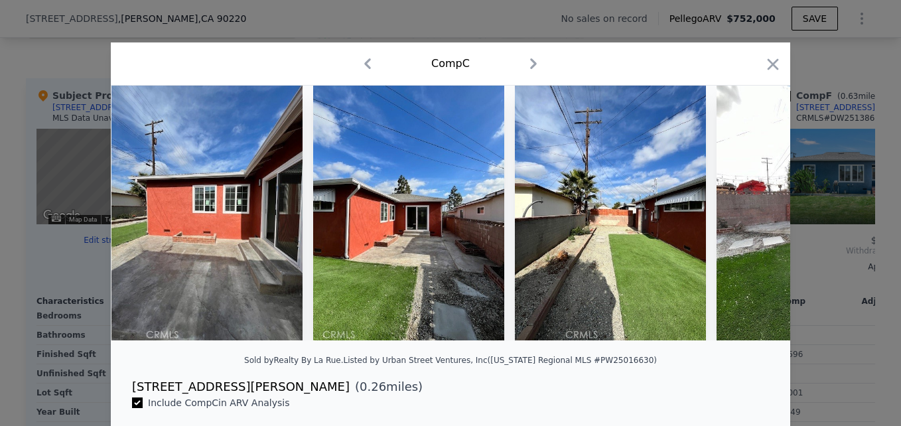
scroll to position [0, 4279]
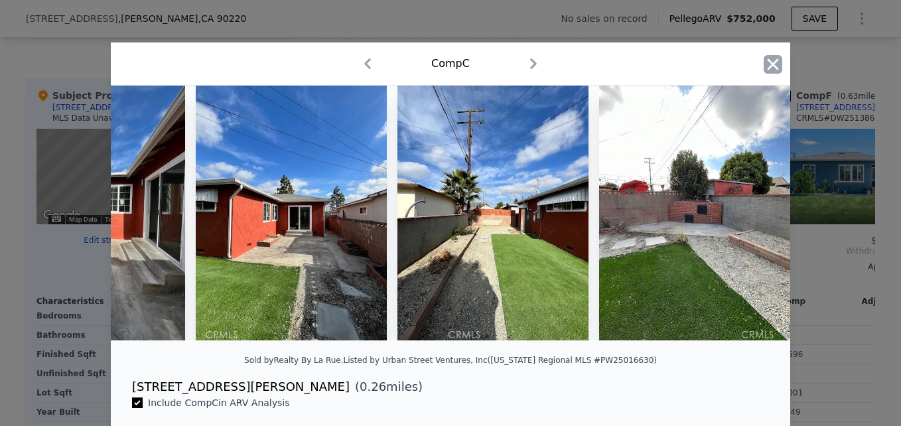
click at [770, 61] on icon "button" at bounding box center [773, 63] width 11 height 11
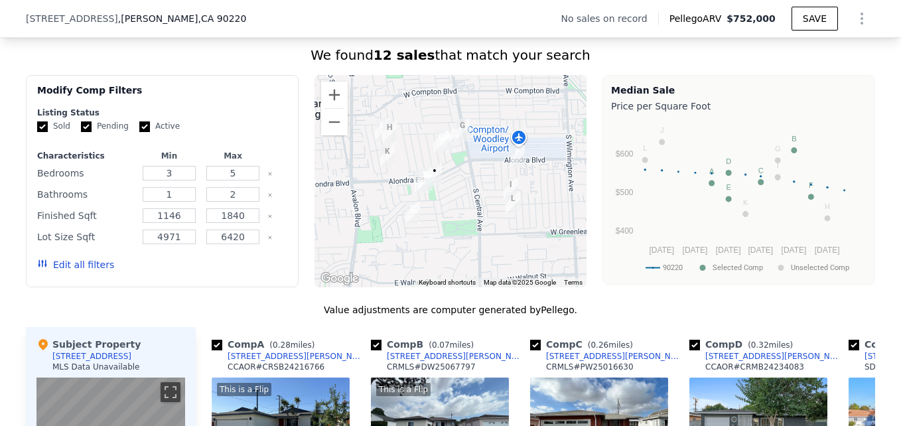
scroll to position [998, 0]
click at [332, 104] on button "Zoom in" at bounding box center [334, 95] width 27 height 27
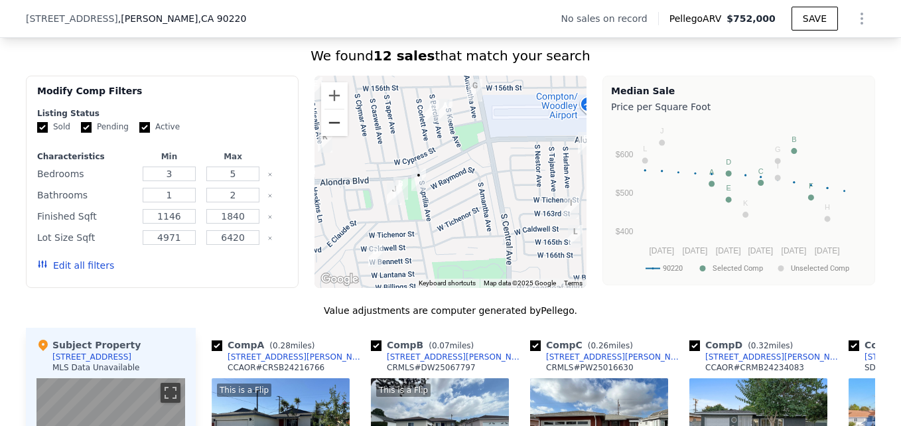
click at [326, 136] on button "Zoom out" at bounding box center [334, 122] width 27 height 27
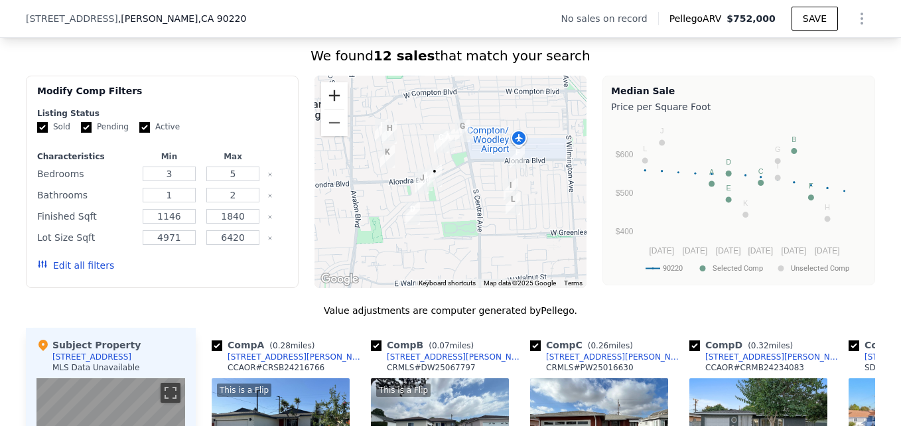
click at [334, 99] on button "Zoom in" at bounding box center [334, 95] width 27 height 27
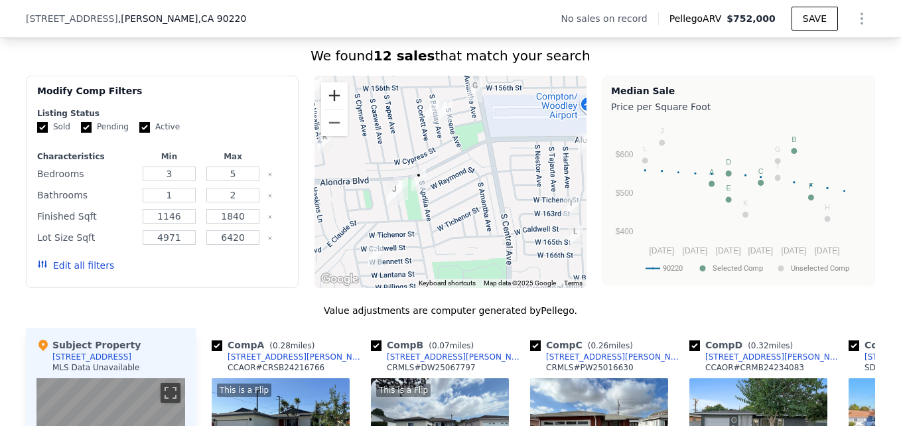
click at [334, 99] on button "Zoom in" at bounding box center [334, 95] width 27 height 27
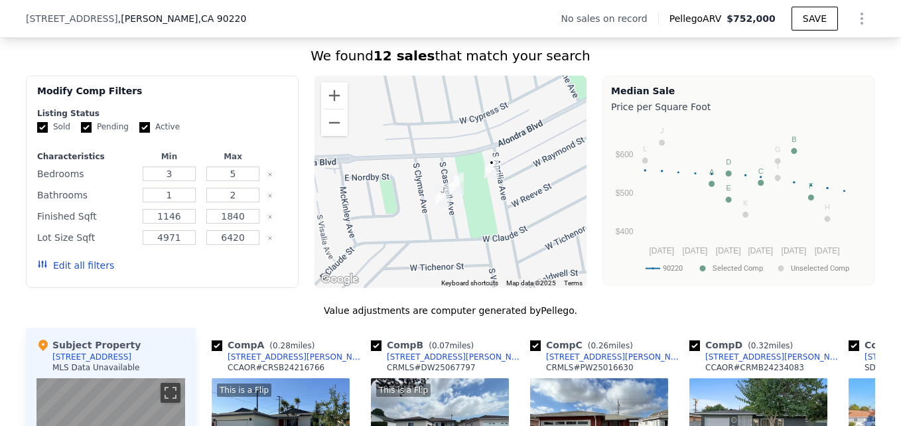
drag, startPoint x: 388, startPoint y: 225, endPoint x: 496, endPoint y: 204, distance: 110.1
click at [496, 204] on div at bounding box center [451, 182] width 273 height 212
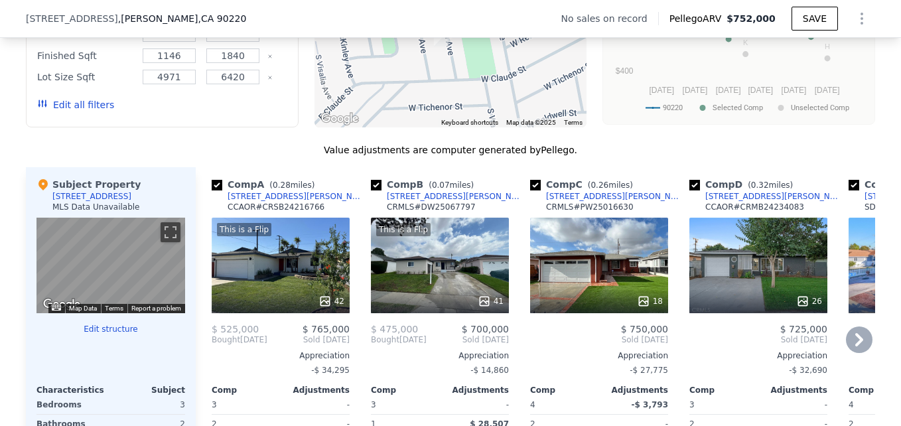
scroll to position [1159, 0]
click at [434, 201] on div "[STREET_ADDRESS][PERSON_NAME]" at bounding box center [456, 195] width 138 height 11
click at [435, 295] on div "This is a Flip 41" at bounding box center [440, 265] width 138 height 96
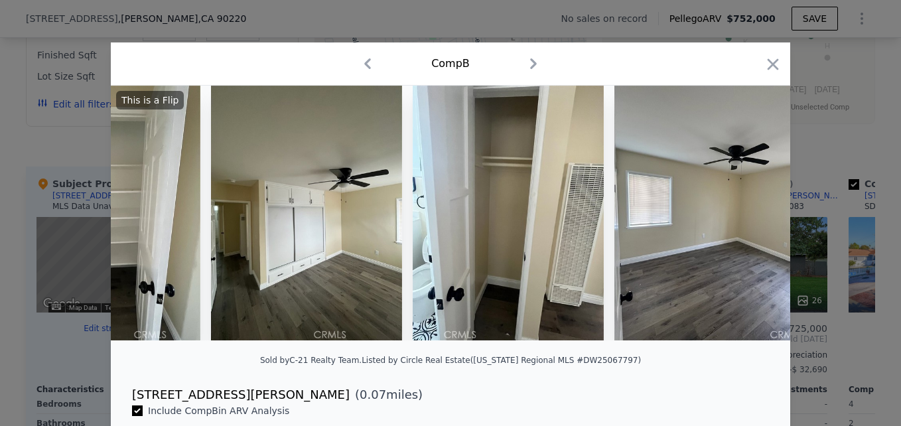
scroll to position [0, 9103]
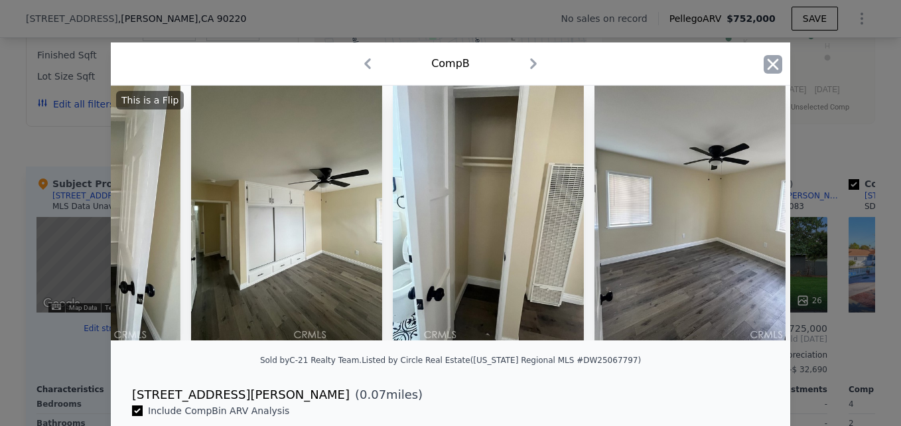
click at [765, 64] on icon "button" at bounding box center [773, 64] width 19 height 19
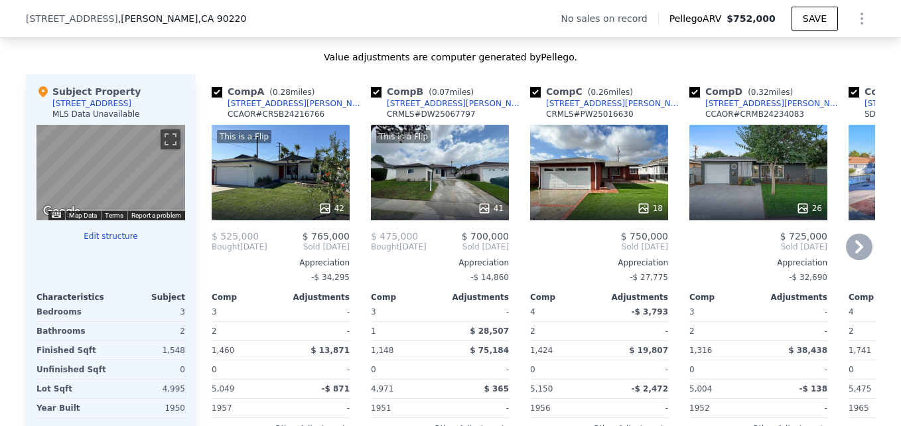
scroll to position [1253, 0]
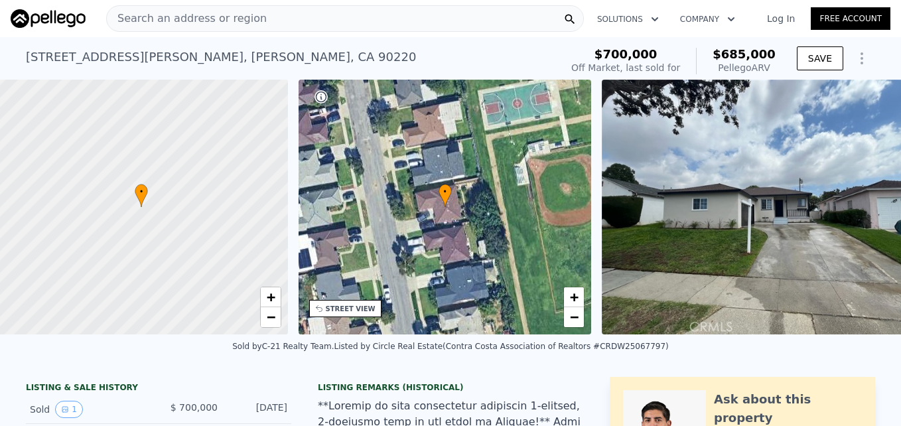
scroll to position [0, 5]
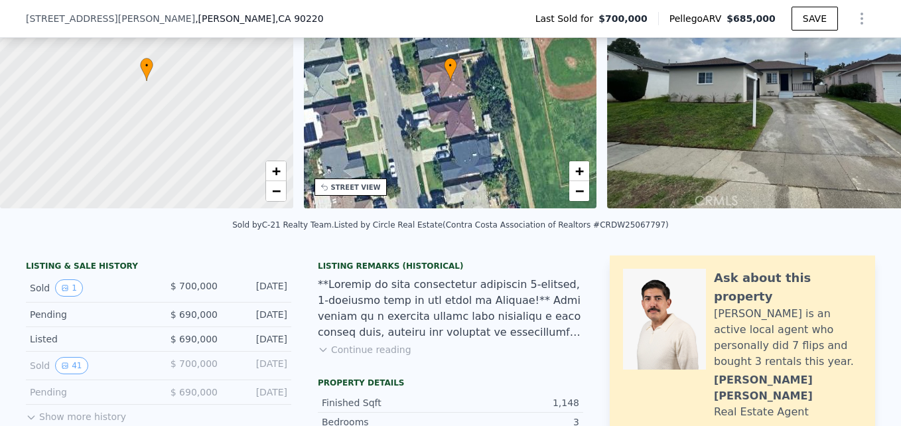
scroll to position [75, 0]
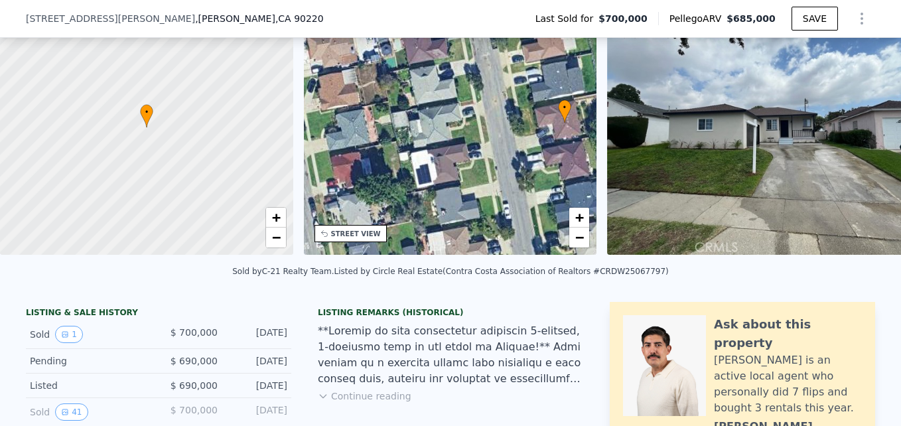
drag, startPoint x: 370, startPoint y: 149, endPoint x: 484, endPoint y: 144, distance: 114.2
click at [484, 144] on div "• + −" at bounding box center [450, 127] width 293 height 255
click at [581, 244] on span "−" at bounding box center [579, 237] width 9 height 17
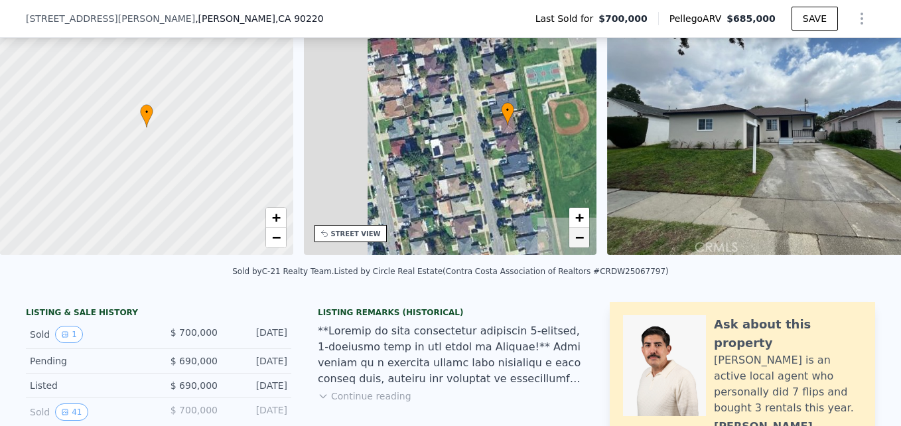
click at [581, 244] on span "−" at bounding box center [579, 237] width 9 height 17
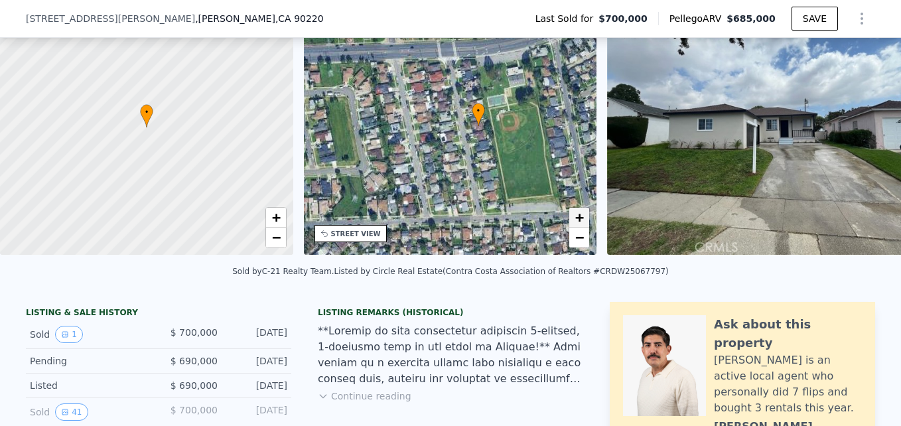
click at [581, 222] on span "+" at bounding box center [579, 217] width 9 height 17
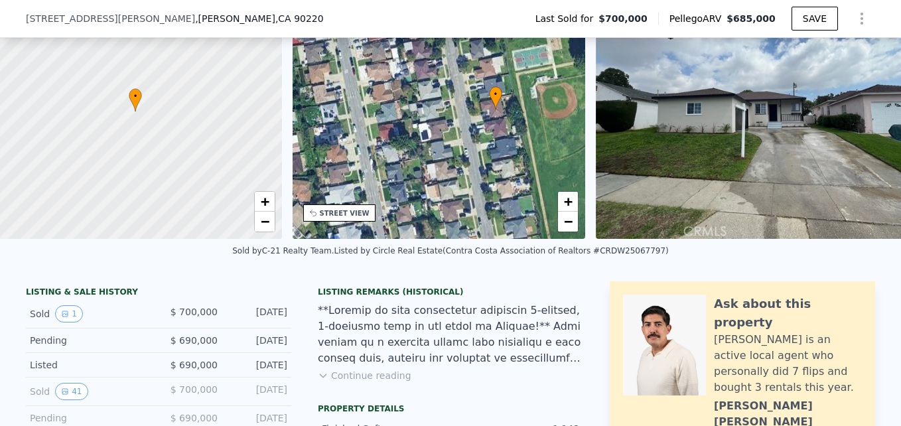
scroll to position [0, 5]
